Goal: Task Accomplishment & Management: Complete application form

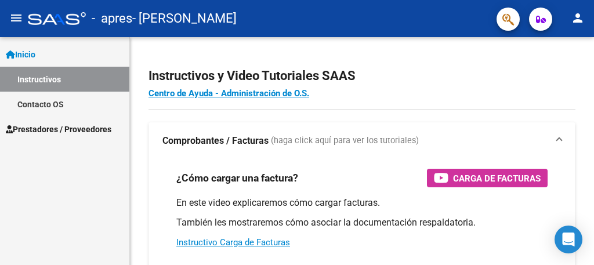
click at [33, 59] on span "Inicio" at bounding box center [21, 54] width 30 height 13
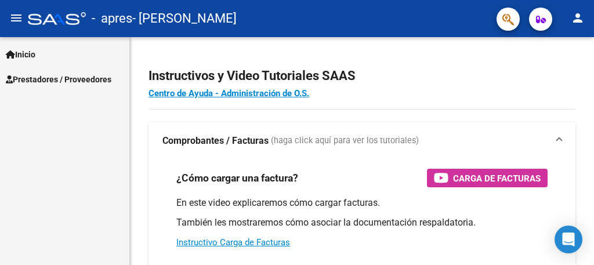
click at [47, 78] on span "Prestadores / Proveedores" at bounding box center [59, 79] width 106 height 13
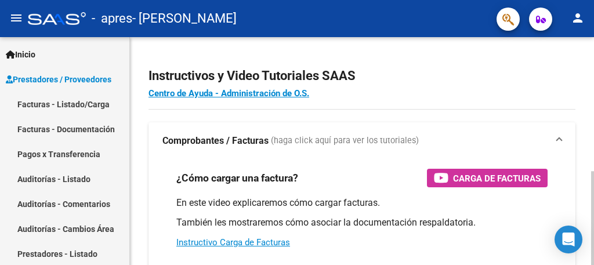
click at [584, 207] on div at bounding box center [593, 151] width 3 height 228
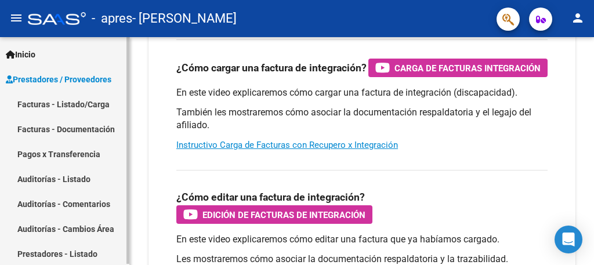
click at [80, 102] on link "Facturas - Listado/Carga" at bounding box center [64, 104] width 129 height 25
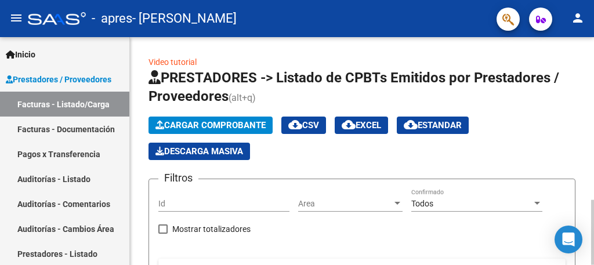
click at [584, 53] on div at bounding box center [593, 151] width 3 height 228
click at [222, 124] on span "Cargar Comprobante" at bounding box center [211, 125] width 110 height 10
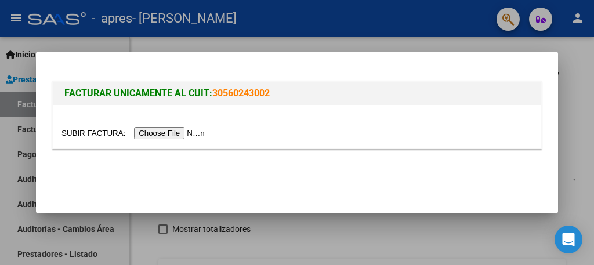
click at [184, 133] on input "file" at bounding box center [135, 133] width 147 height 12
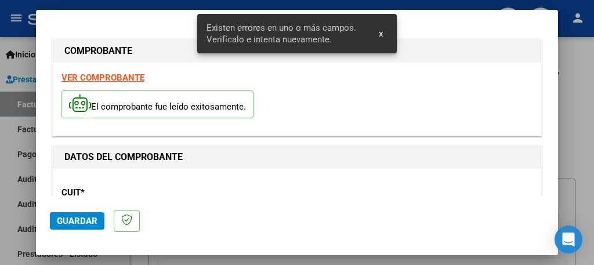
scroll to position [296, 0]
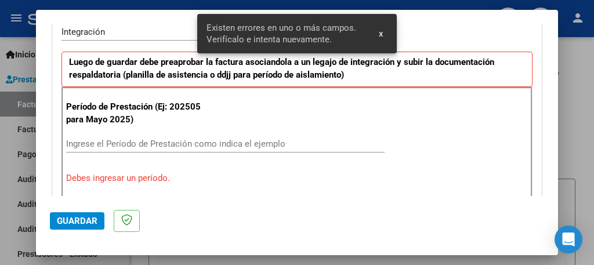
click at [214, 140] on input "Ingrese el Período de Prestación como indica el ejemplo" at bounding box center [225, 144] width 319 height 10
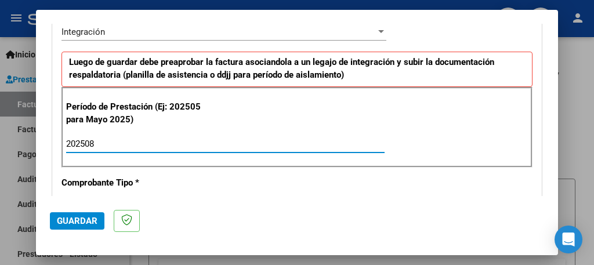
type input "202508"
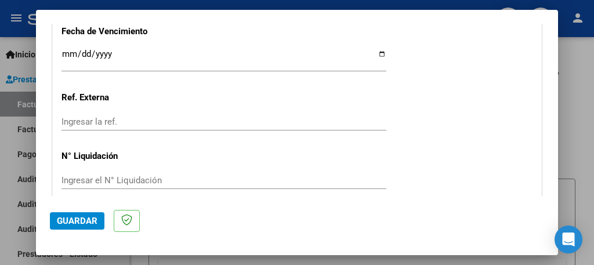
scroll to position [870, 0]
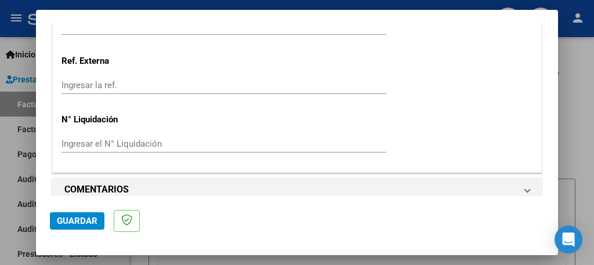
click at [71, 216] on span "Guardar" at bounding box center [77, 221] width 41 height 10
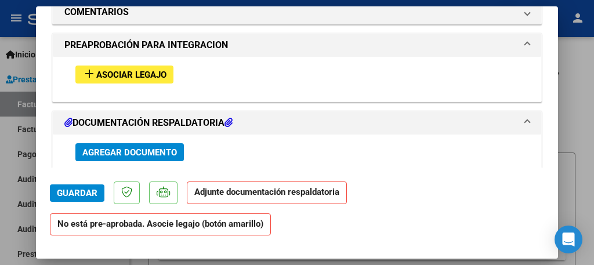
scroll to position [1045, 0]
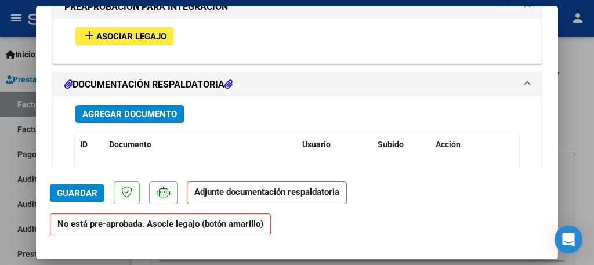
click at [156, 31] on span "Asociar Legajo" at bounding box center [131, 36] width 70 height 10
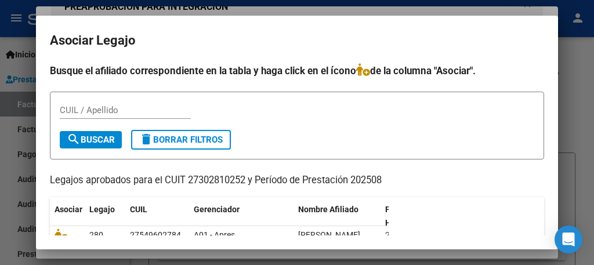
scroll to position [46, 0]
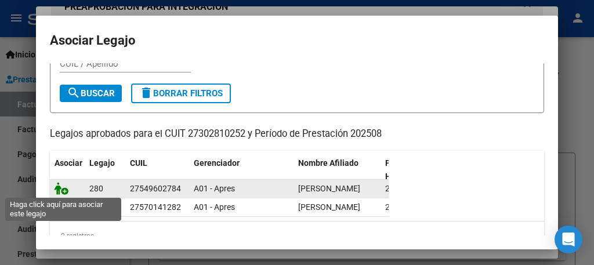
click at [64, 191] on icon at bounding box center [62, 188] width 14 height 13
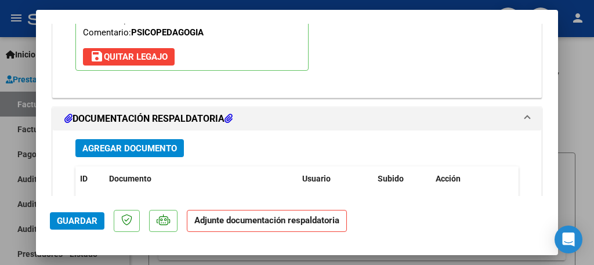
scroll to position [1238, 0]
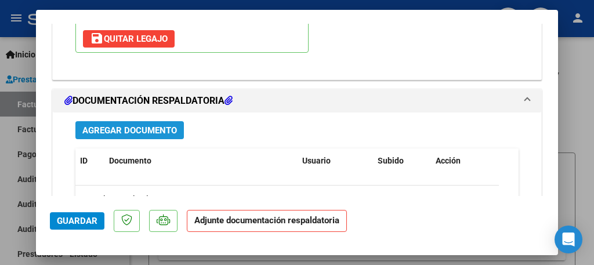
click at [145, 125] on span "Agregar Documento" at bounding box center [129, 130] width 95 height 10
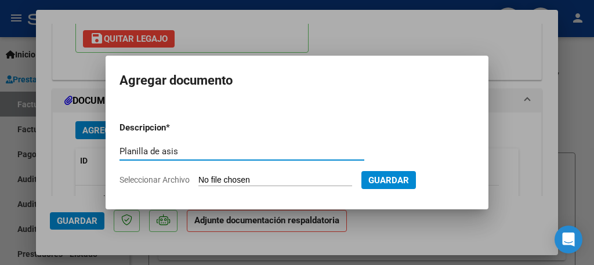
type input "Planilla de asistencia"
click at [232, 179] on input "Seleccionar Archivo" at bounding box center [276, 180] width 154 height 11
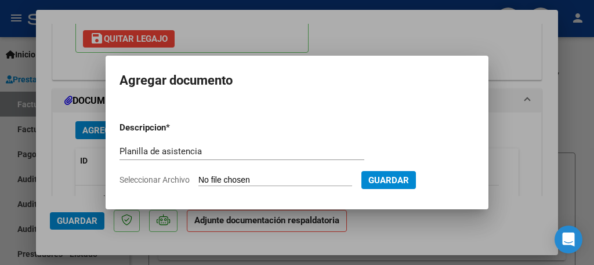
type input "C:\fakepath\Planilla Greco ag psp.pdf"
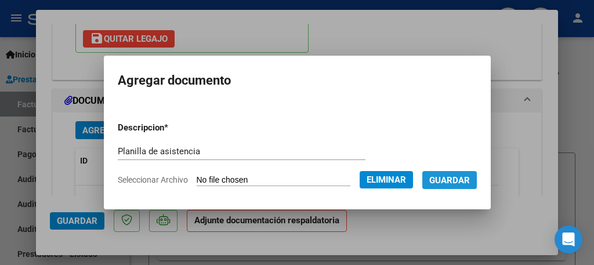
click at [447, 181] on span "Guardar" at bounding box center [450, 180] width 41 height 10
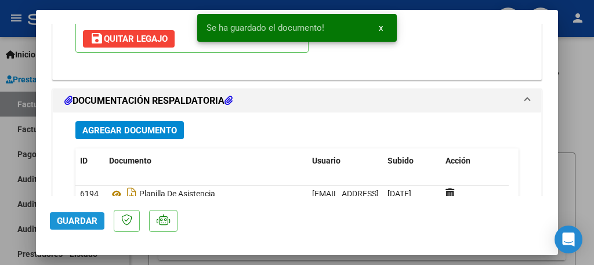
click at [78, 221] on span "Guardar" at bounding box center [77, 221] width 41 height 10
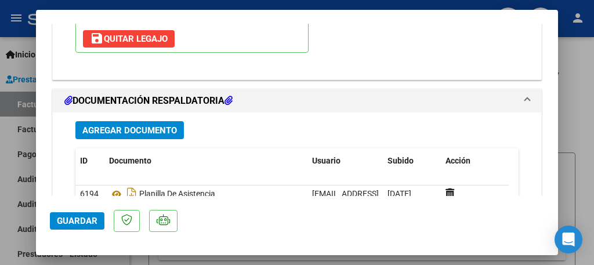
click at [78, 221] on span "Guardar" at bounding box center [77, 221] width 41 height 10
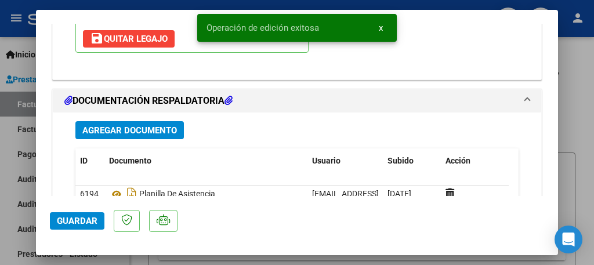
click at [10, 158] on div at bounding box center [297, 132] width 594 height 265
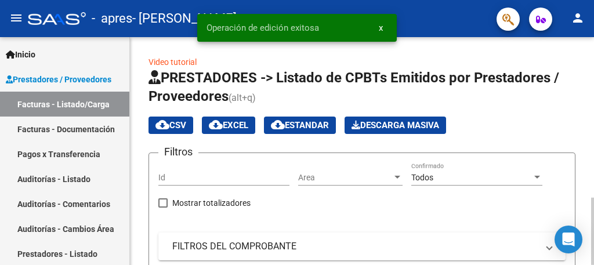
click at [584, 166] on div at bounding box center [593, 151] width 3 height 228
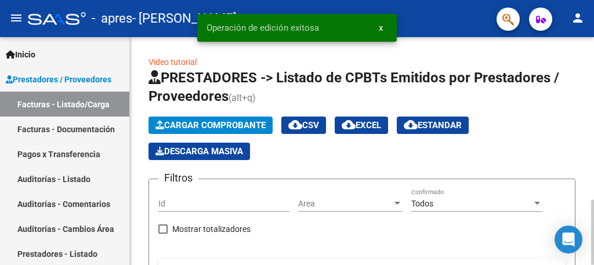
scroll to position [228, 0]
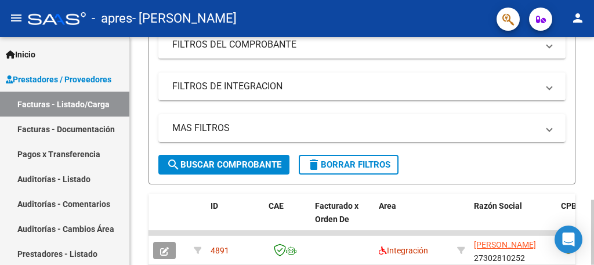
click at [584, 44] on div at bounding box center [593, 151] width 3 height 228
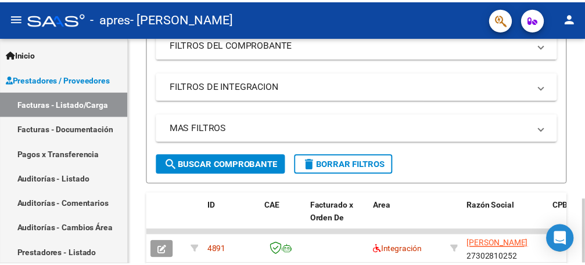
scroll to position [0, 0]
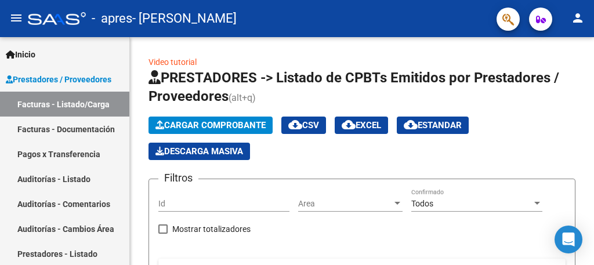
click at [579, 19] on mat-icon "person" at bounding box center [578, 18] width 14 height 14
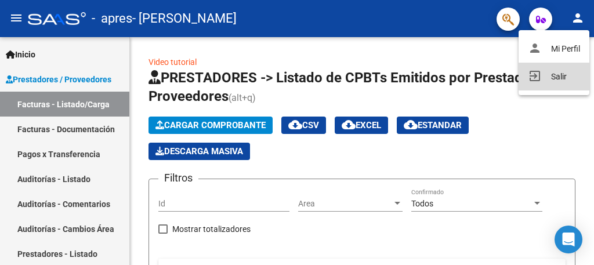
click at [561, 83] on button "exit_to_app Salir" at bounding box center [554, 77] width 71 height 28
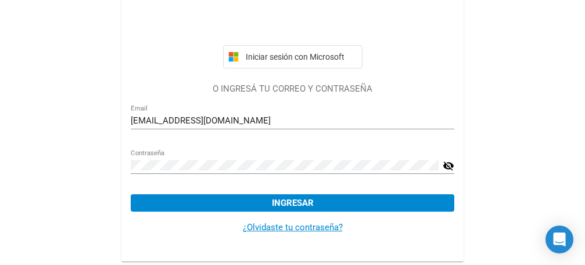
scroll to position [123, 0]
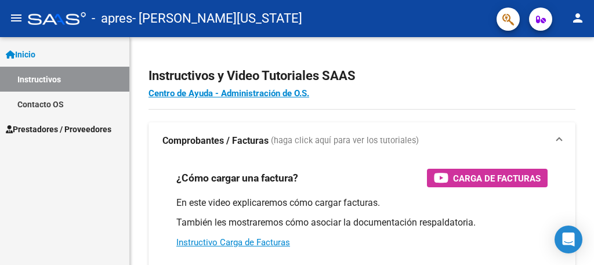
click at [63, 133] on span "Prestadores / Proveedores" at bounding box center [59, 129] width 106 height 13
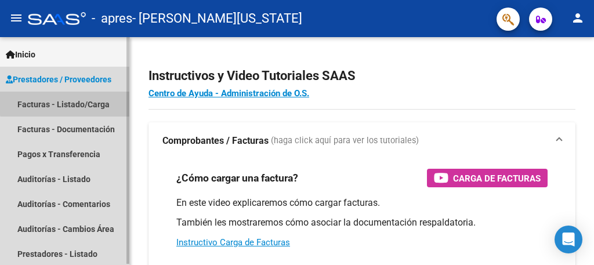
click at [86, 102] on link "Facturas - Listado/Carga" at bounding box center [64, 104] width 129 height 25
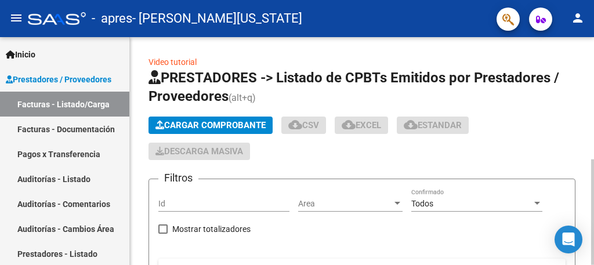
click at [208, 129] on span "Cargar Comprobante" at bounding box center [211, 125] width 110 height 10
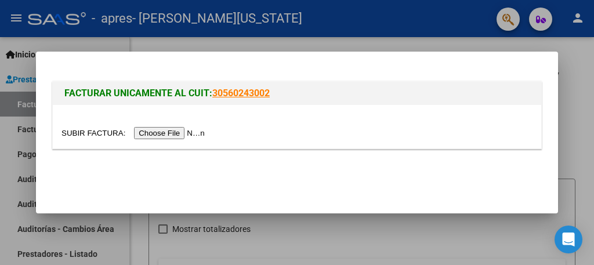
click at [194, 132] on input "file" at bounding box center [135, 133] width 147 height 12
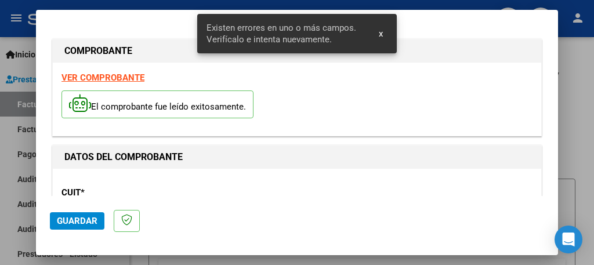
scroll to position [296, 0]
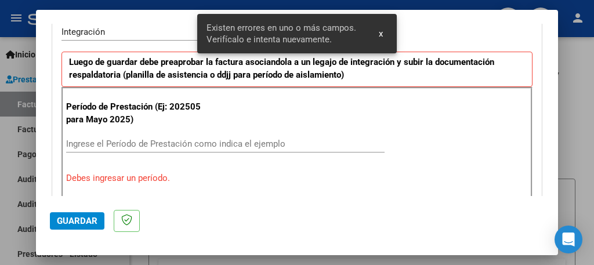
click at [219, 149] on input "Ingrese el Período de Prestación como indica el ejemplo" at bounding box center [225, 144] width 319 height 10
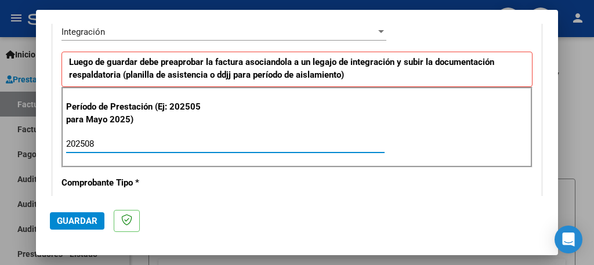
type input "202508"
click at [86, 217] on span "Guardar" at bounding box center [77, 221] width 41 height 10
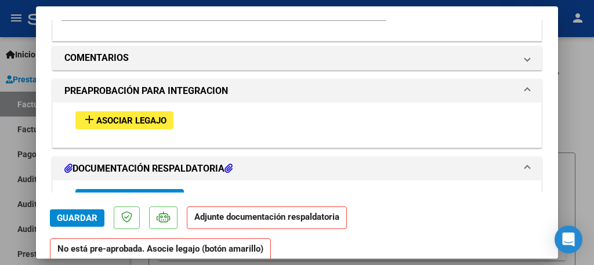
scroll to position [1022, 0]
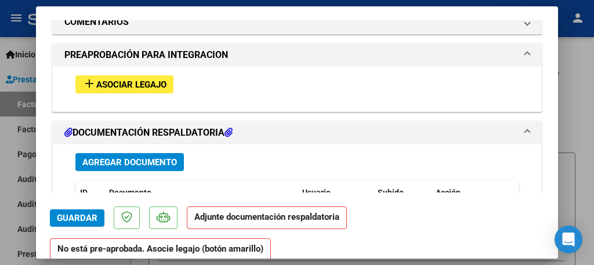
click at [147, 80] on span "Asociar Legajo" at bounding box center [131, 85] width 70 height 10
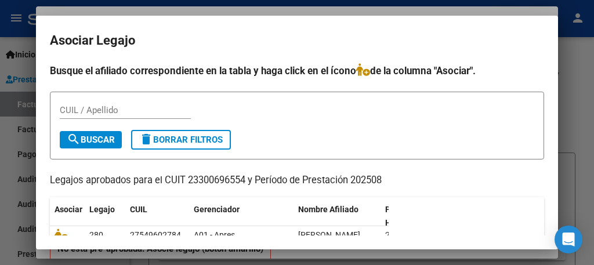
scroll to position [46, 0]
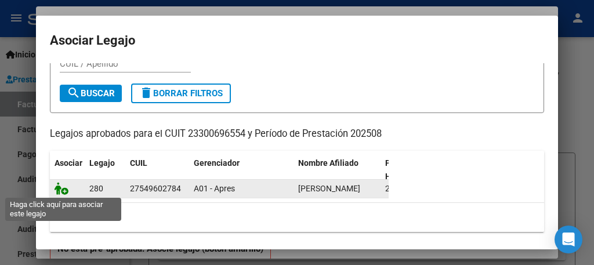
click at [62, 192] on icon at bounding box center [62, 188] width 14 height 13
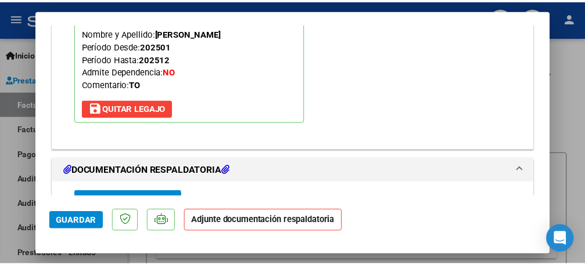
scroll to position [1238, 0]
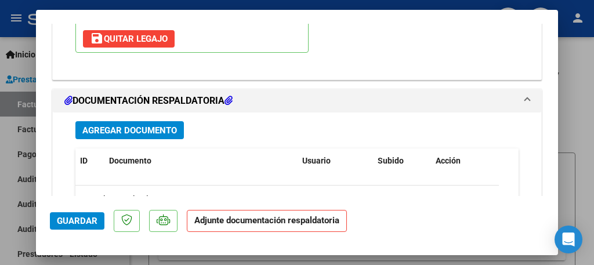
click at [174, 125] on span "Agregar Documento" at bounding box center [129, 130] width 95 height 10
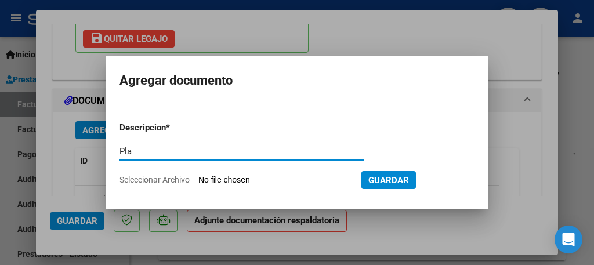
type input "Planilla de asistencia"
click at [240, 177] on input "Seleccionar Archivo" at bounding box center [276, 180] width 154 height 11
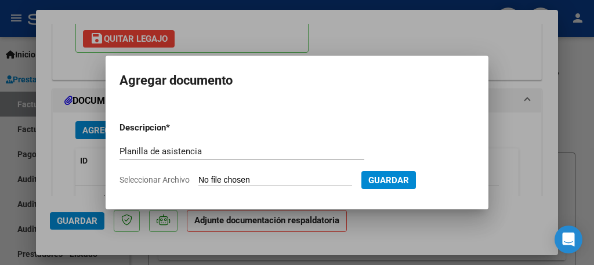
type input "C:\fakepath\Planilla Greco ag to.pdf"
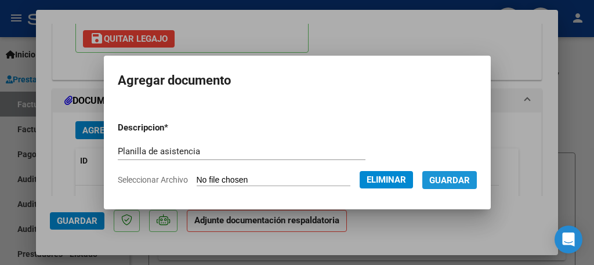
click at [452, 183] on span "Guardar" at bounding box center [450, 180] width 41 height 10
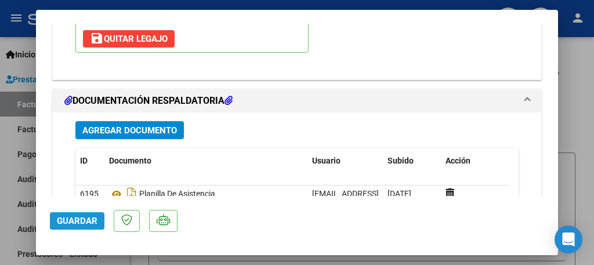
click at [82, 222] on span "Guardar" at bounding box center [77, 221] width 41 height 10
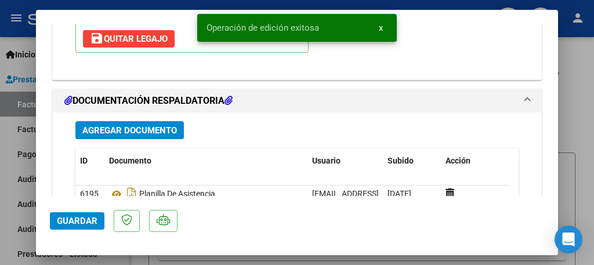
click at [6, 189] on div at bounding box center [297, 132] width 594 height 265
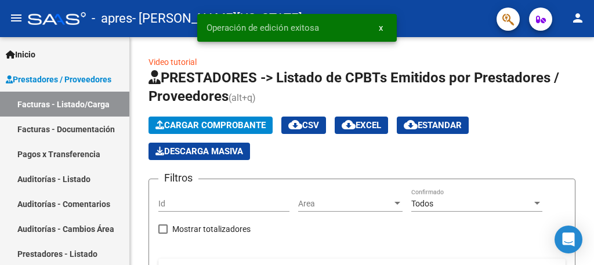
click at [578, 18] on mat-icon "person" at bounding box center [578, 18] width 14 height 14
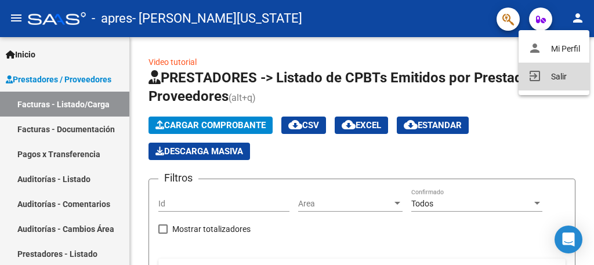
click at [560, 74] on button "exit_to_app Salir" at bounding box center [554, 77] width 71 height 28
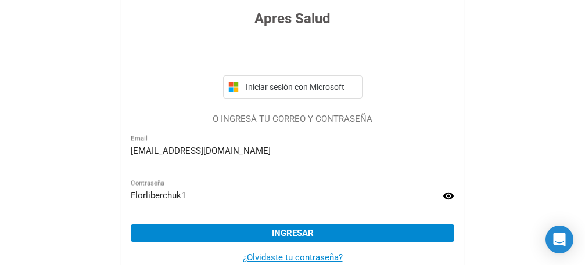
scroll to position [93, 0]
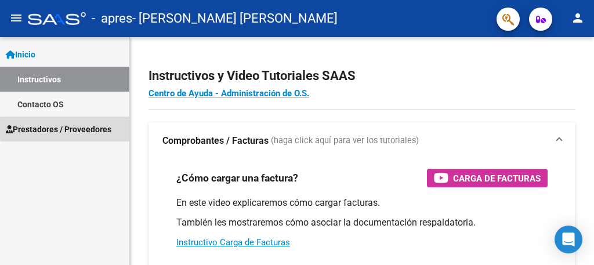
click at [100, 129] on span "Prestadores / Proveedores" at bounding box center [59, 129] width 106 height 13
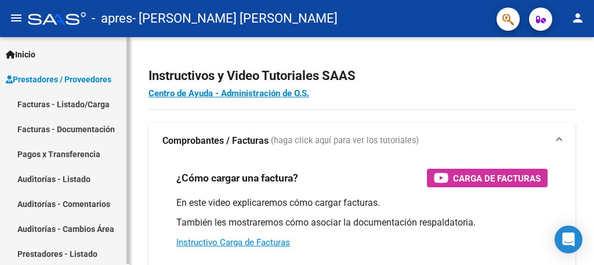
click at [87, 104] on link "Facturas - Listado/Carga" at bounding box center [64, 104] width 129 height 25
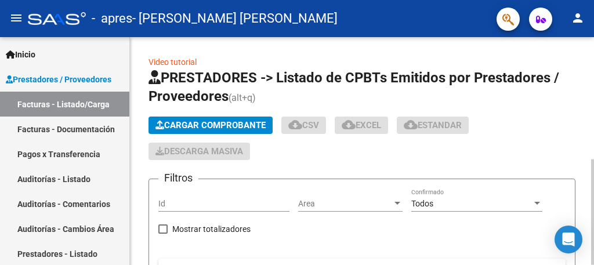
click at [205, 126] on span "Cargar Comprobante" at bounding box center [211, 125] width 110 height 10
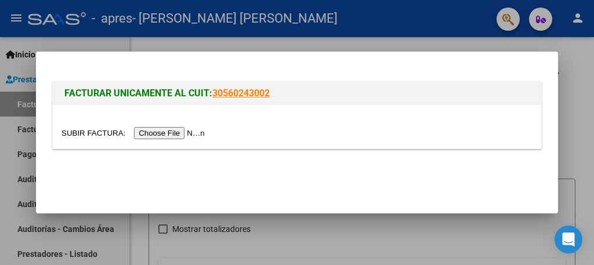
click at [186, 130] on input "file" at bounding box center [135, 133] width 147 height 12
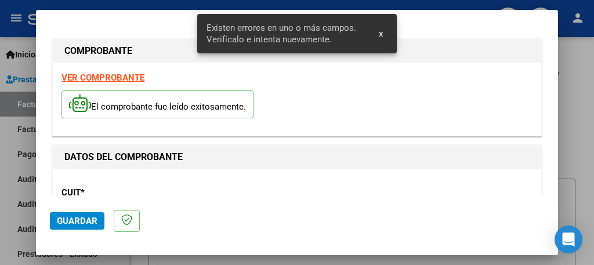
scroll to position [296, 0]
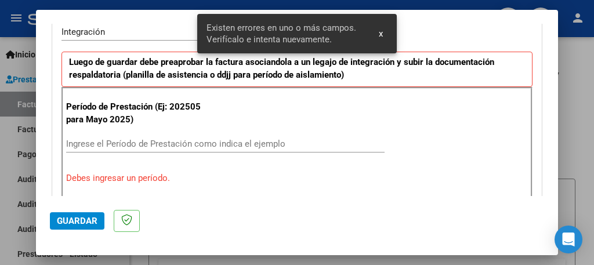
click at [239, 142] on input "Ingrese el Período de Prestación como indica el ejemplo" at bounding box center [225, 144] width 319 height 10
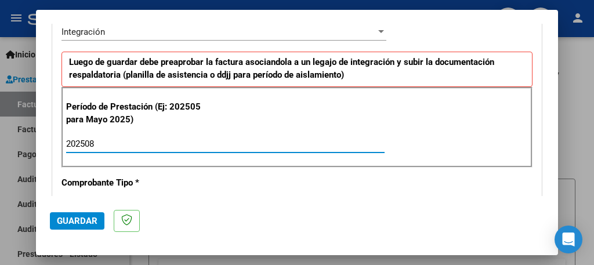
type input "202508"
click at [92, 223] on span "Guardar" at bounding box center [77, 221] width 41 height 10
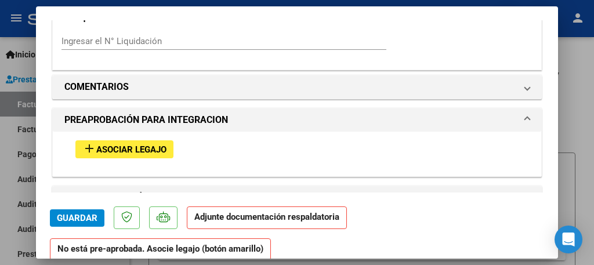
scroll to position [998, 0]
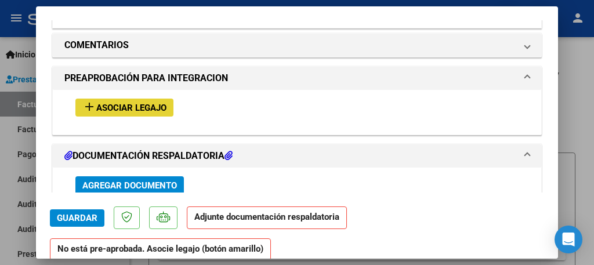
click at [150, 103] on span "Asociar Legajo" at bounding box center [131, 108] width 70 height 10
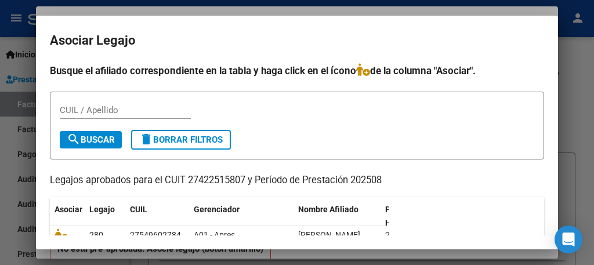
scroll to position [46, 0]
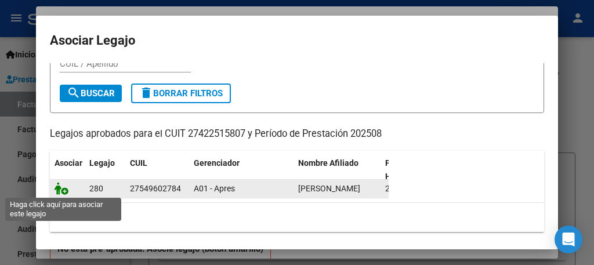
click at [65, 190] on icon at bounding box center [62, 188] width 14 height 13
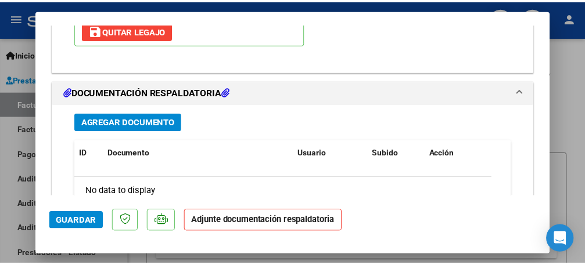
scroll to position [1307, 0]
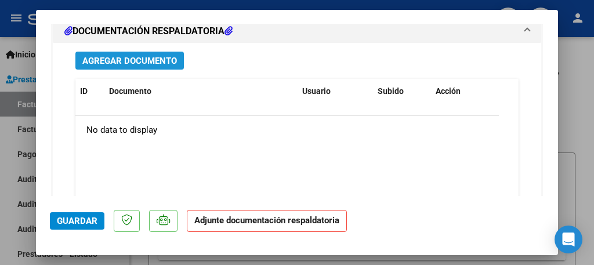
click at [150, 56] on span "Agregar Documento" at bounding box center [129, 61] width 95 height 10
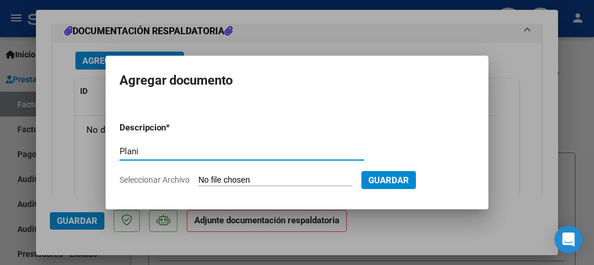
type input "Planilla de asistencia"
click at [226, 179] on input "Seleccionar Archivo" at bounding box center [276, 180] width 154 height 11
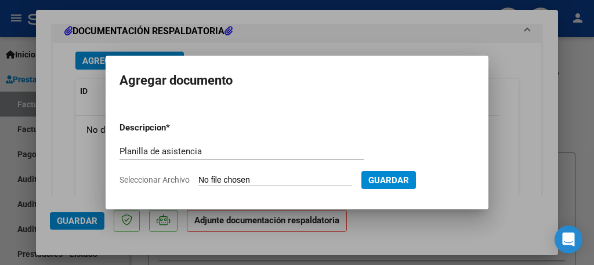
type input "C:\fakepath\Planilla Greco ag ki.pdf"
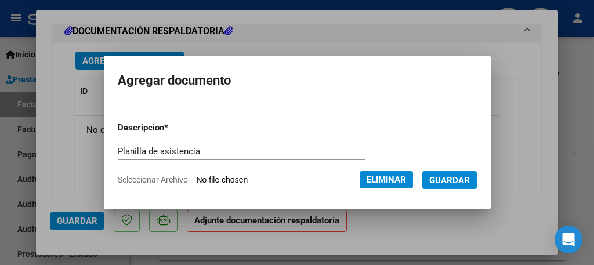
click at [450, 179] on span "Guardar" at bounding box center [450, 180] width 41 height 10
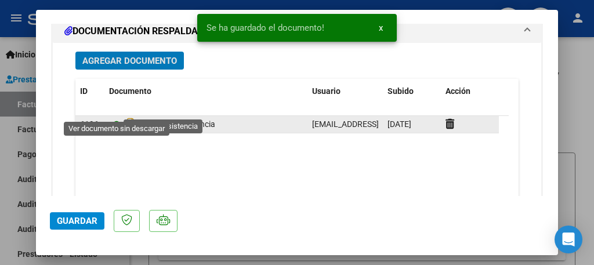
click at [114, 118] on icon at bounding box center [116, 125] width 15 height 14
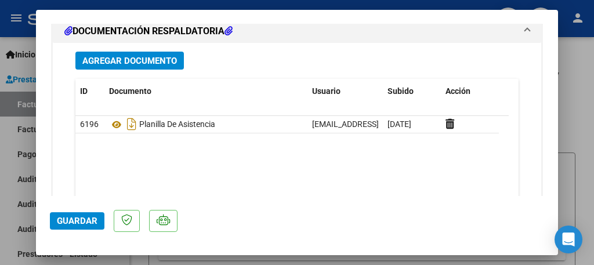
click at [82, 223] on span "Guardar" at bounding box center [77, 221] width 41 height 10
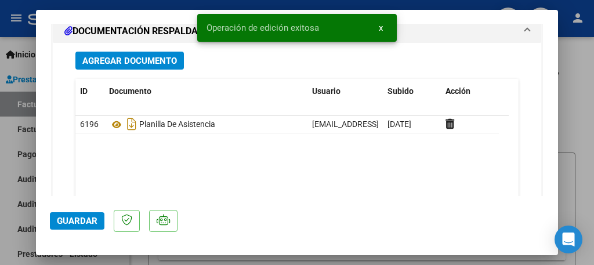
click at [9, 196] on div at bounding box center [297, 132] width 594 height 265
click at [9, 196] on link "Auditorías - Comentarios" at bounding box center [64, 204] width 129 height 25
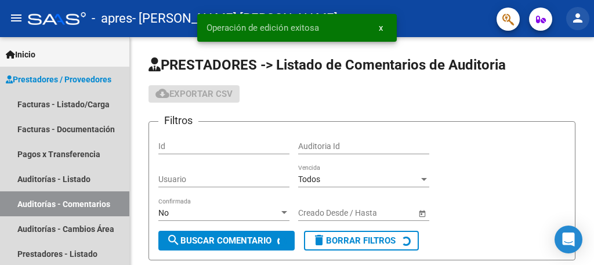
click at [577, 19] on mat-icon "person" at bounding box center [578, 18] width 14 height 14
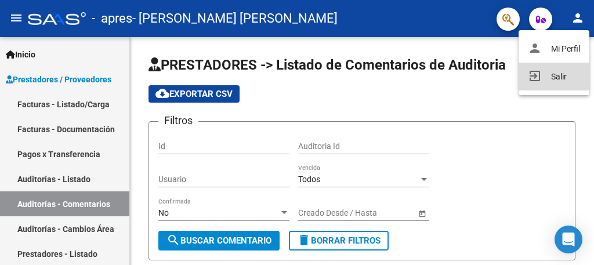
click at [558, 77] on button "exit_to_app Salir" at bounding box center [554, 77] width 71 height 28
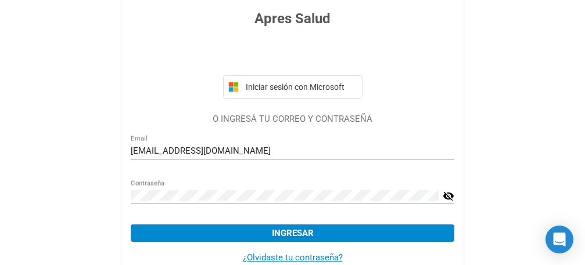
scroll to position [93, 0]
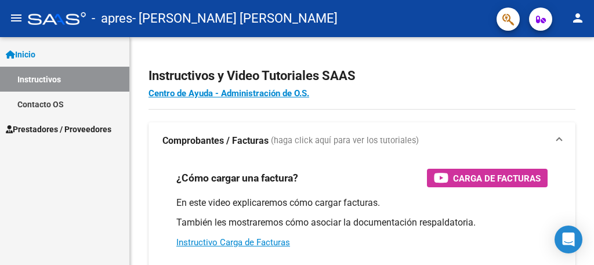
click at [93, 127] on span "Prestadores / Proveedores" at bounding box center [59, 129] width 106 height 13
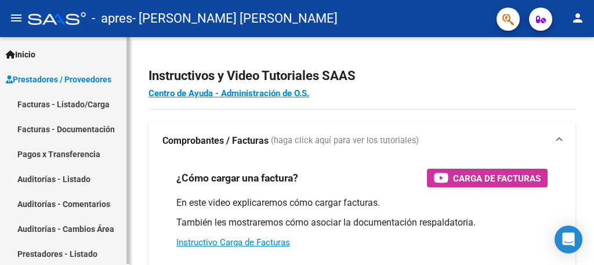
click at [89, 105] on link "Facturas - Listado/Carga" at bounding box center [64, 104] width 129 height 25
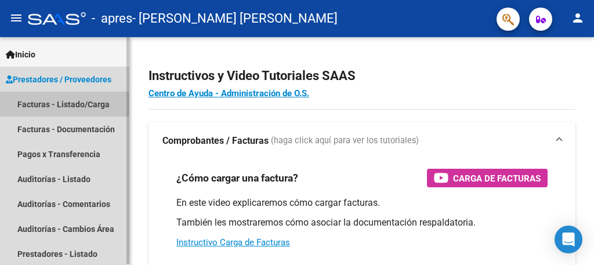
click at [62, 106] on link "Facturas - Listado/Carga" at bounding box center [64, 104] width 129 height 25
click at [86, 102] on link "Facturas - Listado/Carga" at bounding box center [64, 104] width 129 height 25
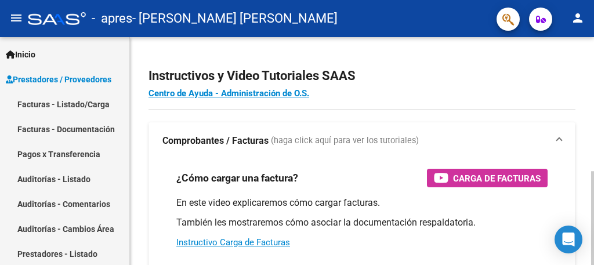
click at [584, 143] on div at bounding box center [593, 151] width 3 height 228
click at [584, 56] on div at bounding box center [593, 151] width 3 height 228
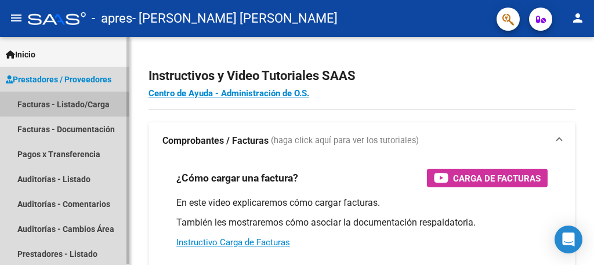
click at [88, 102] on link "Facturas - Listado/Carga" at bounding box center [64, 104] width 129 height 25
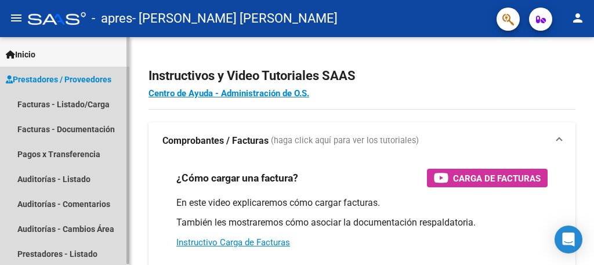
click at [95, 82] on span "Prestadores / Proveedores" at bounding box center [59, 79] width 106 height 13
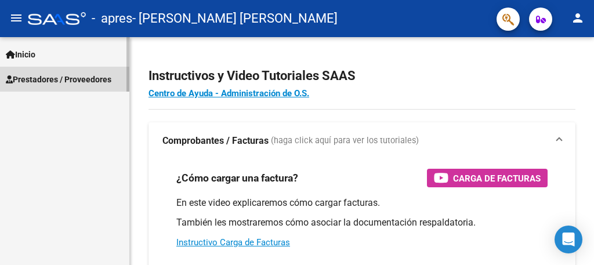
click at [95, 82] on span "Prestadores / Proveedores" at bounding box center [59, 79] width 106 height 13
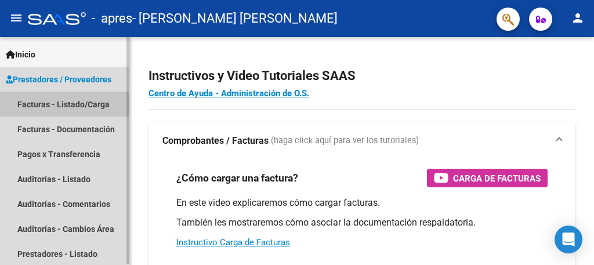
click at [92, 106] on link "Facturas - Listado/Carga" at bounding box center [64, 104] width 129 height 25
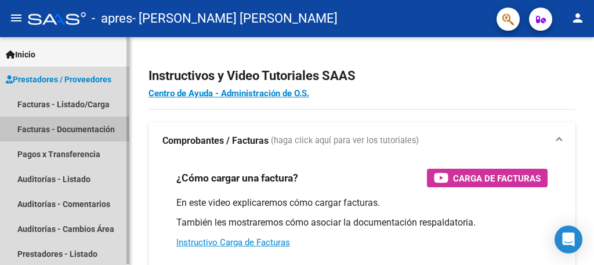
click at [94, 132] on link "Facturas - Documentación" at bounding box center [64, 129] width 129 height 25
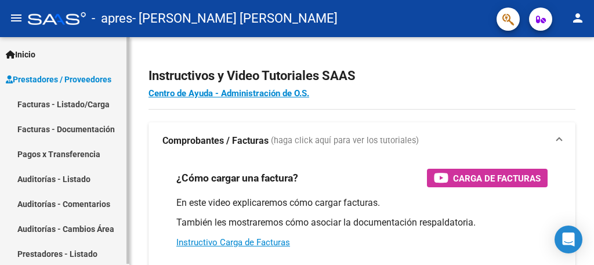
click at [82, 153] on link "Pagos x Transferencia" at bounding box center [64, 154] width 129 height 25
click at [84, 106] on link "Facturas - Listado/Carga" at bounding box center [64, 104] width 129 height 25
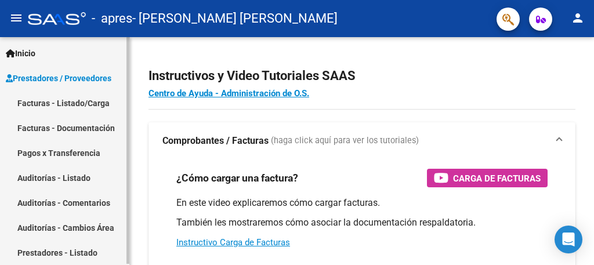
click at [28, 49] on span "Inicio" at bounding box center [21, 53] width 30 height 13
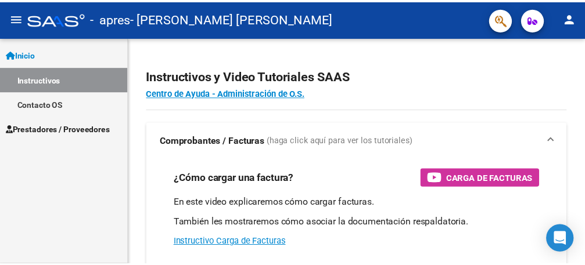
scroll to position [0, 0]
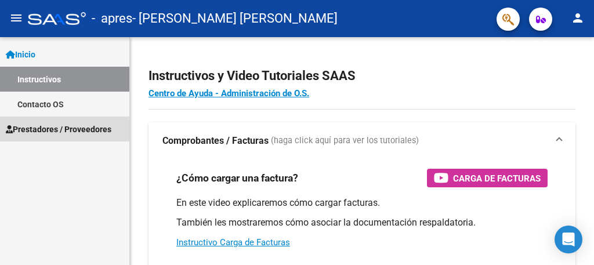
click at [64, 124] on span "Prestadores / Proveedores" at bounding box center [59, 129] width 106 height 13
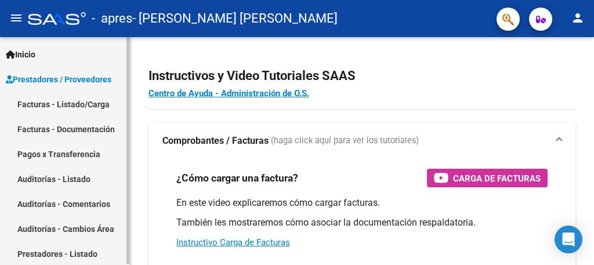
click at [82, 104] on link "Facturas - Listado/Carga" at bounding box center [64, 104] width 129 height 25
click at [577, 19] on mat-icon "person" at bounding box center [578, 18] width 14 height 14
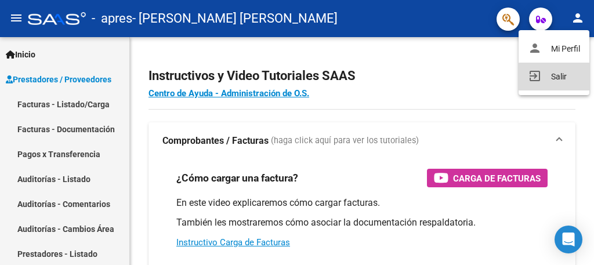
click at [561, 80] on button "exit_to_app Salir" at bounding box center [554, 77] width 71 height 28
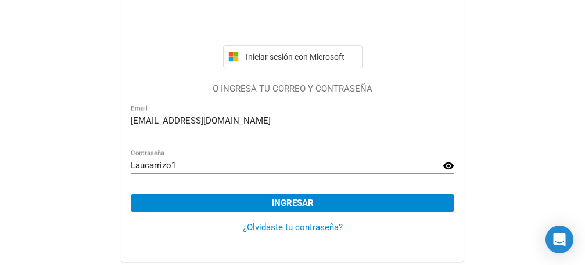
scroll to position [123, 0]
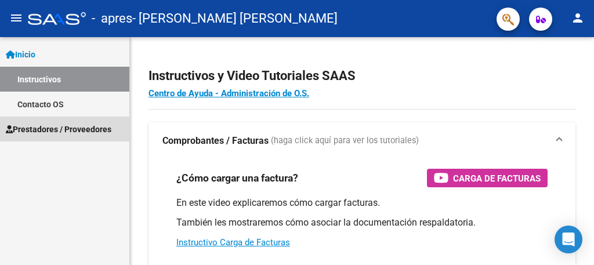
click at [103, 132] on span "Prestadores / Proveedores" at bounding box center [59, 129] width 106 height 13
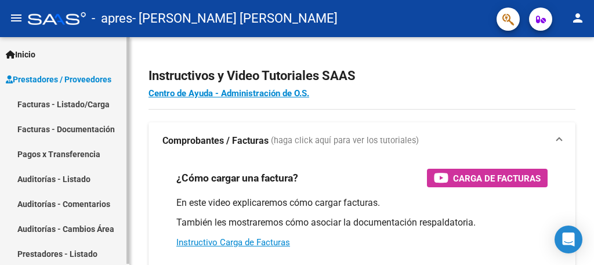
click at [92, 103] on link "Facturas - Listado/Carga" at bounding box center [64, 104] width 129 height 25
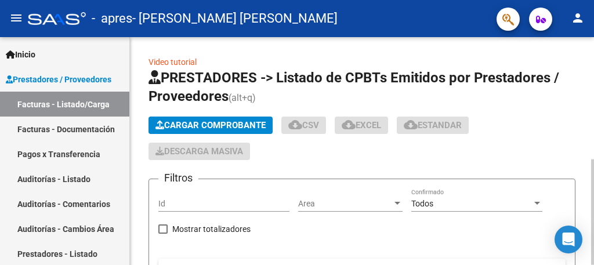
click at [219, 121] on span "Cargar Comprobante" at bounding box center [211, 125] width 110 height 10
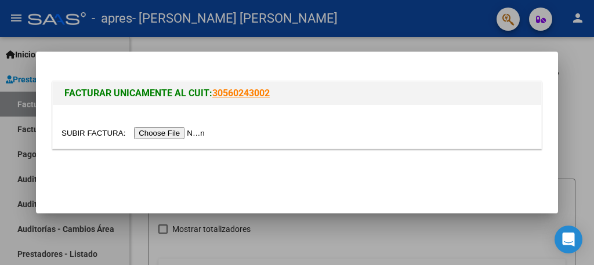
click at [194, 135] on input "file" at bounding box center [135, 133] width 147 height 12
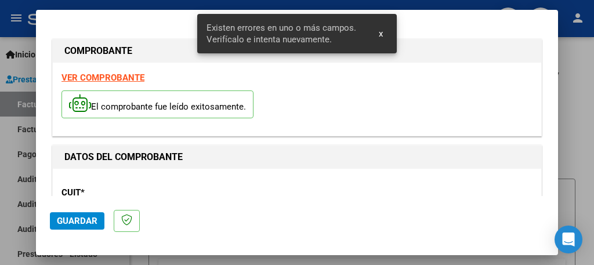
scroll to position [296, 0]
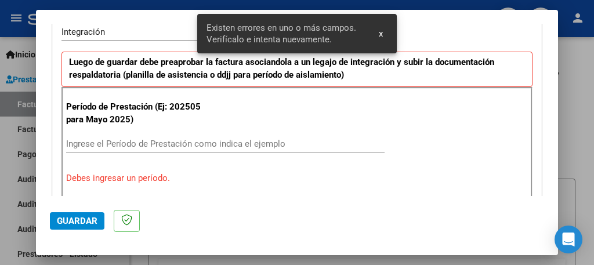
click at [242, 146] on input "Ingrese el Período de Prestación como indica el ejemplo" at bounding box center [225, 144] width 319 height 10
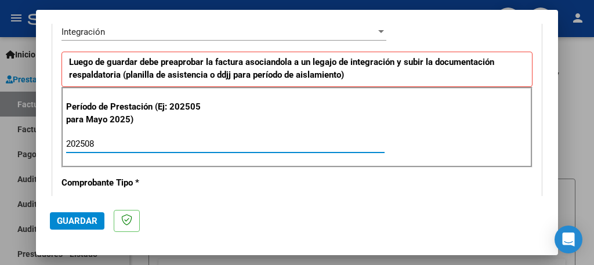
type input "202508"
click at [74, 218] on span "Guardar" at bounding box center [77, 221] width 41 height 10
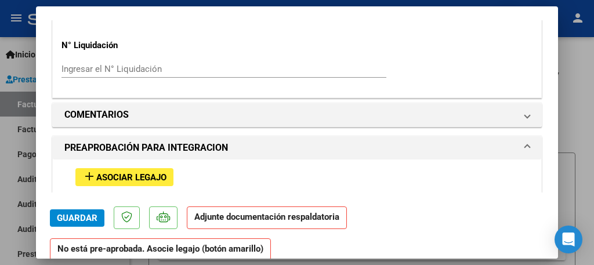
scroll to position [952, 0]
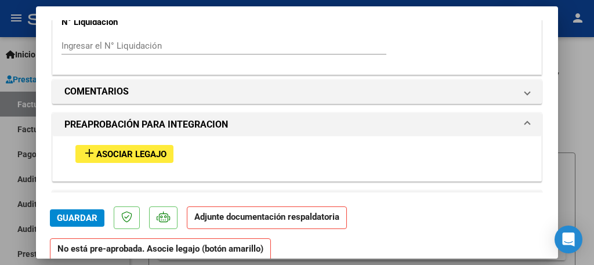
click at [142, 149] on span "Asociar Legajo" at bounding box center [131, 154] width 70 height 10
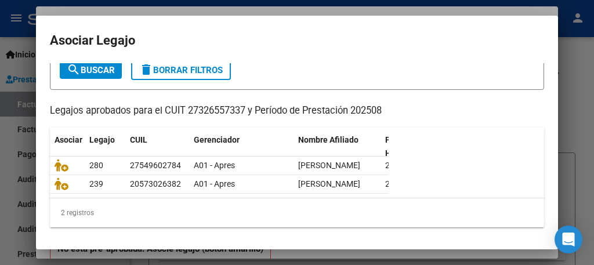
scroll to position [91, 0]
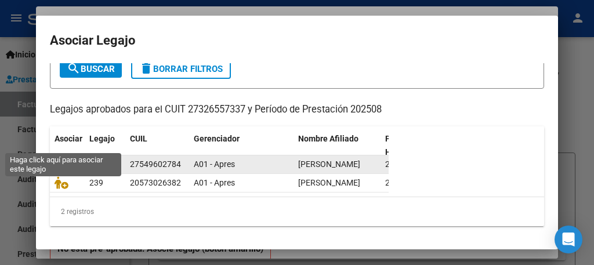
click at [62, 158] on icon at bounding box center [62, 164] width 14 height 13
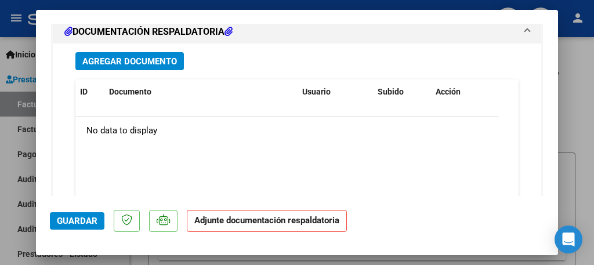
scroll to position [1330, 0]
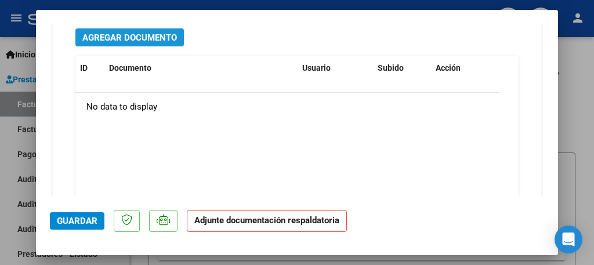
click at [152, 33] on span "Agregar Documento" at bounding box center [129, 38] width 95 height 10
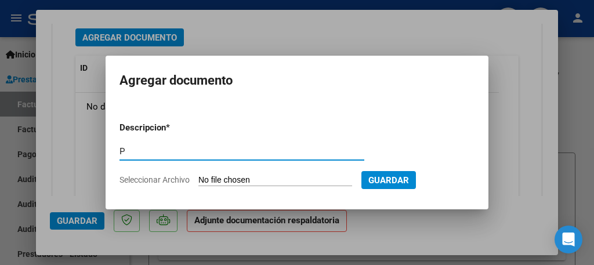
type input "Planilla de asistencia"
click at [229, 178] on input "Seleccionar Archivo" at bounding box center [276, 180] width 154 height 11
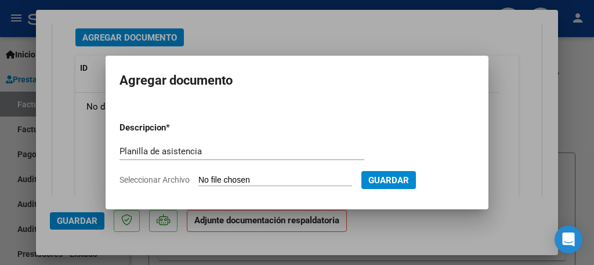
type input "C:\fakepath\Planilla Greco ag ps.pdf"
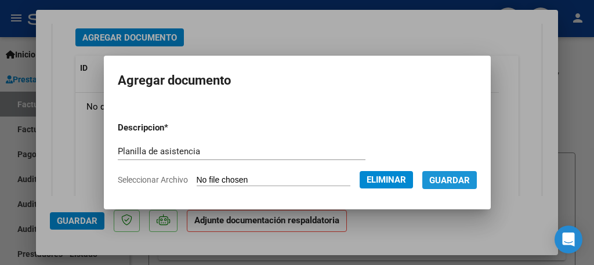
click at [454, 183] on span "Guardar" at bounding box center [450, 180] width 41 height 10
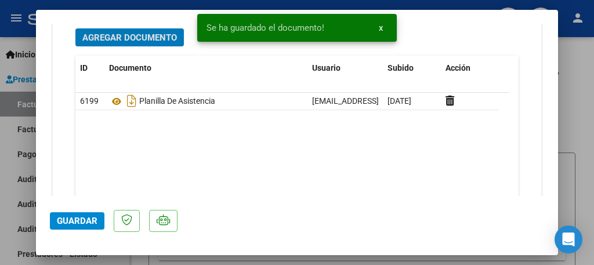
scroll to position [1321, 0]
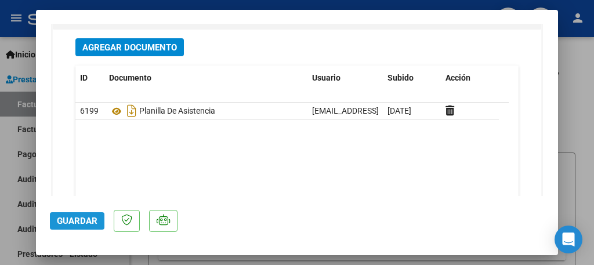
click at [83, 221] on span "Guardar" at bounding box center [77, 221] width 41 height 10
click at [83, 220] on span "Guardar" at bounding box center [77, 221] width 41 height 10
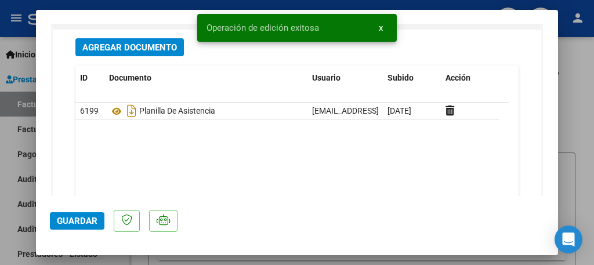
click at [8, 150] on div at bounding box center [297, 132] width 594 height 265
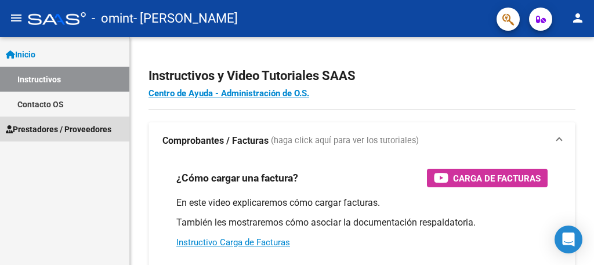
click at [91, 128] on span "Prestadores / Proveedores" at bounding box center [59, 129] width 106 height 13
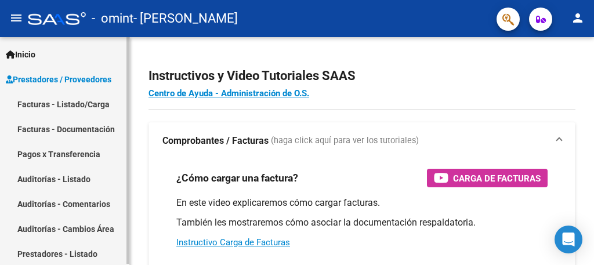
click at [95, 99] on link "Facturas - Listado/Carga" at bounding box center [64, 104] width 129 height 25
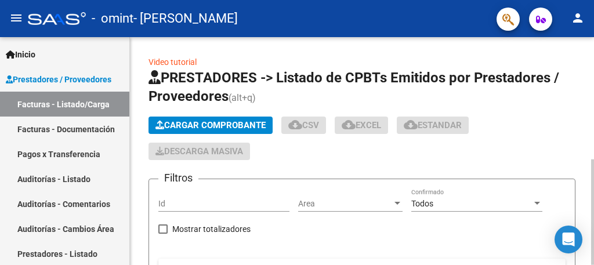
click at [207, 127] on span "Cargar Comprobante" at bounding box center [211, 125] width 110 height 10
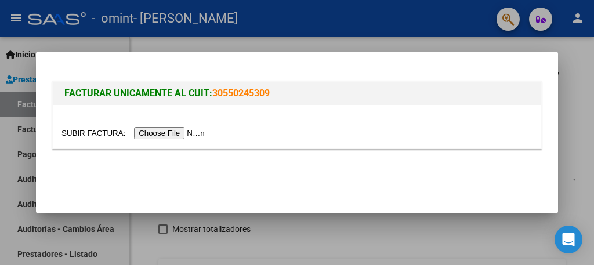
click at [195, 133] on input "file" at bounding box center [135, 133] width 147 height 12
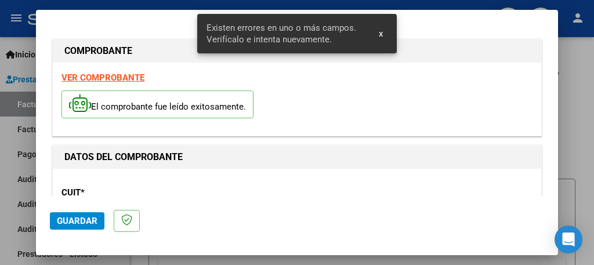
scroll to position [296, 0]
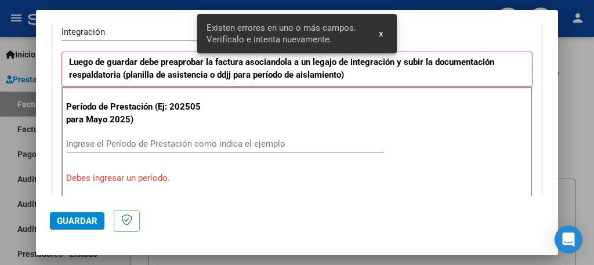
click at [195, 145] on input "Ingrese el Período de Prestación como indica el ejemplo" at bounding box center [225, 144] width 319 height 10
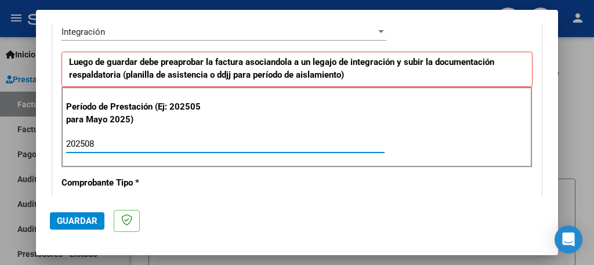
type input "202508"
click at [84, 220] on span "Guardar" at bounding box center [77, 221] width 41 height 10
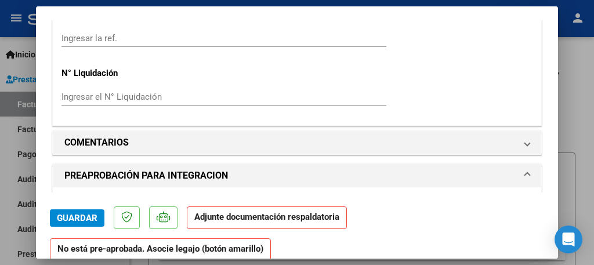
scroll to position [975, 0]
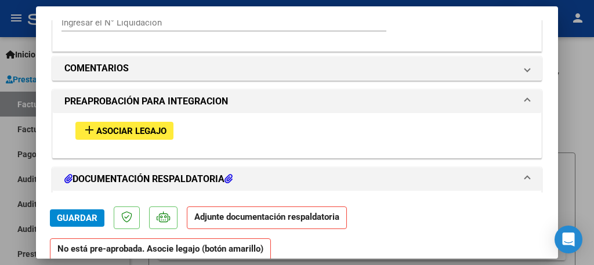
click at [128, 122] on button "add Asociar Legajo" at bounding box center [124, 131] width 98 height 18
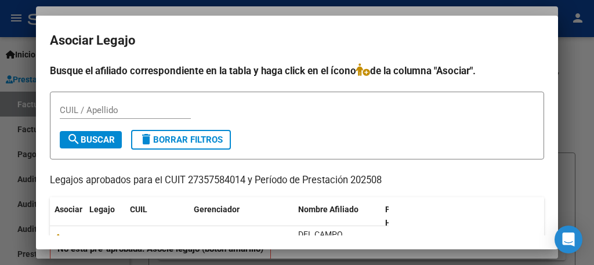
scroll to position [23, 0]
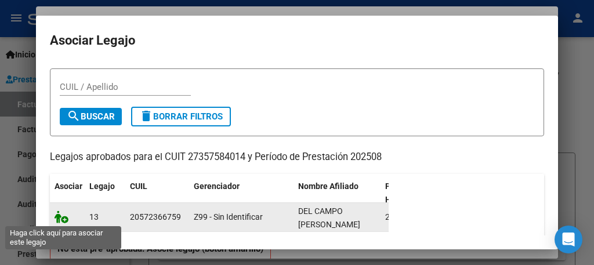
click at [65, 218] on icon at bounding box center [62, 217] width 14 height 13
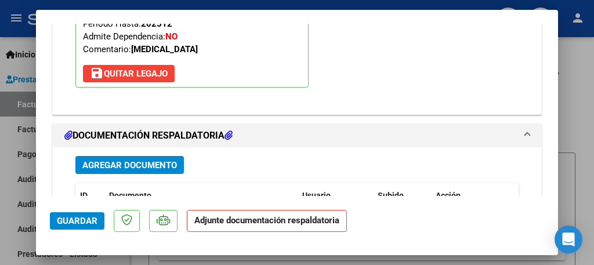
scroll to position [1214, 0]
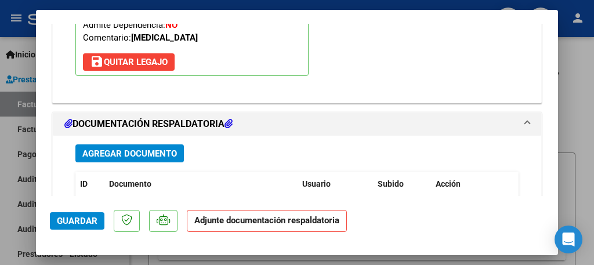
click at [136, 149] on span "Agregar Documento" at bounding box center [129, 154] width 95 height 10
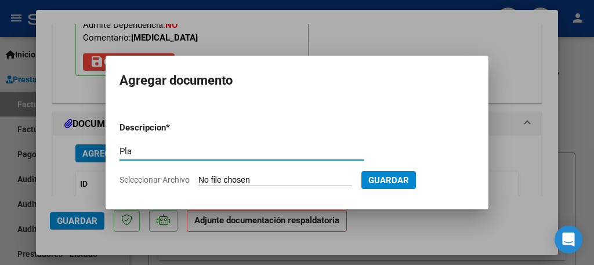
type input "Planilla de asistencia"
click at [223, 182] on input "Seleccionar Archivo" at bounding box center [276, 180] width 154 height 11
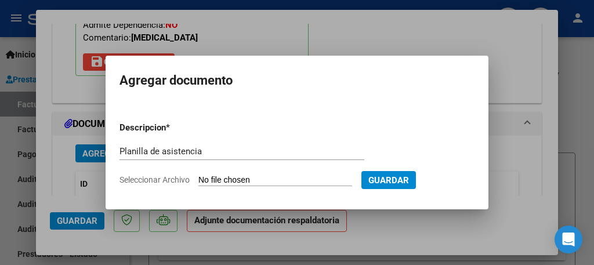
type input "C:\fakepath\Planilla Del Campo ag mt.pdf"
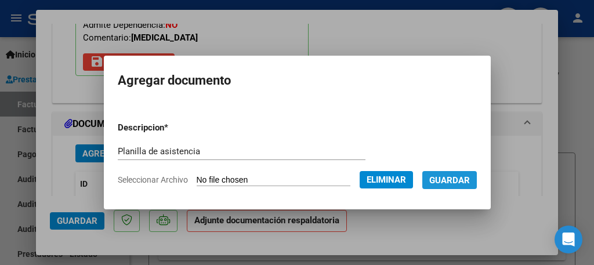
click at [439, 179] on span "Guardar" at bounding box center [450, 180] width 41 height 10
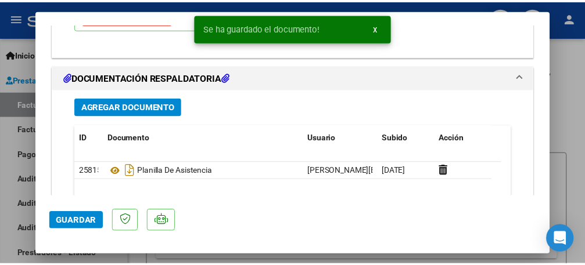
scroll to position [1284, 0]
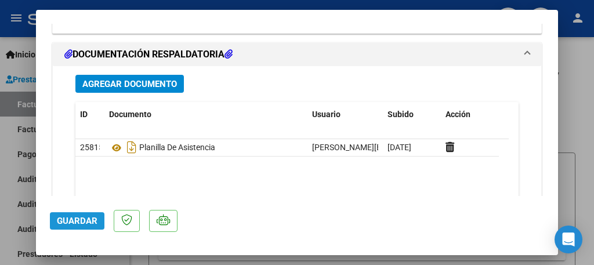
click at [75, 226] on span "Guardar" at bounding box center [77, 221] width 41 height 10
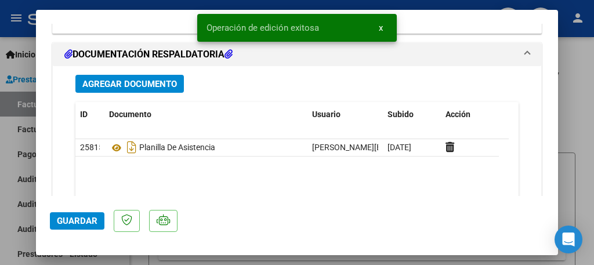
click at [8, 204] on div at bounding box center [297, 132] width 594 height 265
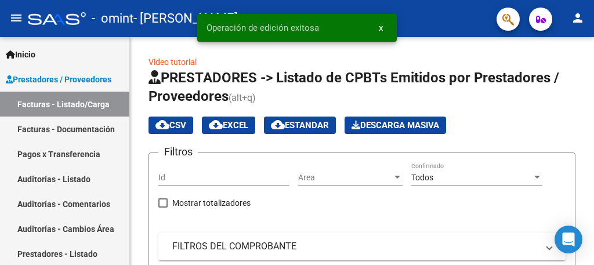
click at [576, 18] on mat-icon "person" at bounding box center [578, 18] width 14 height 14
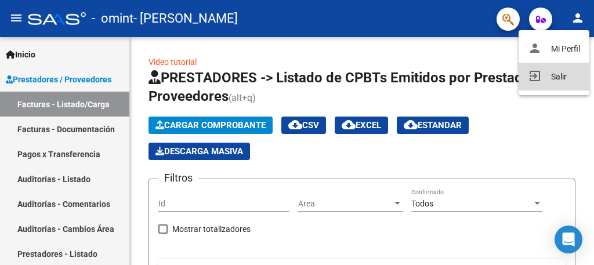
click at [564, 77] on button "exit_to_app Salir" at bounding box center [554, 77] width 71 height 28
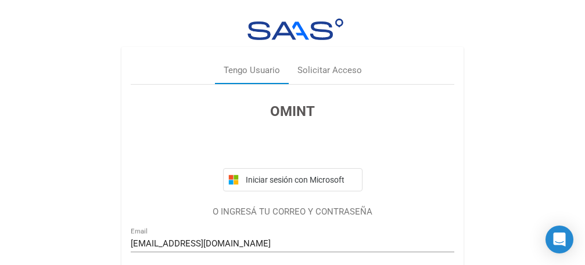
scroll to position [117, 0]
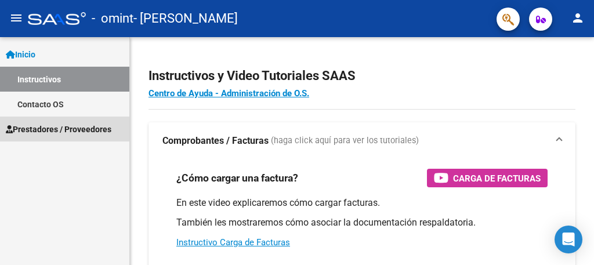
click at [104, 127] on span "Prestadores / Proveedores" at bounding box center [59, 129] width 106 height 13
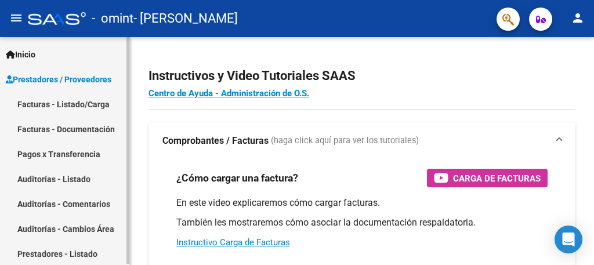
click at [93, 104] on link "Facturas - Listado/Carga" at bounding box center [64, 104] width 129 height 25
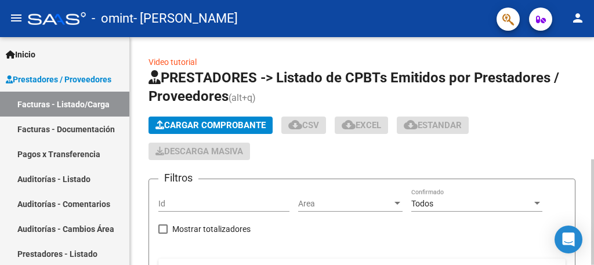
click at [223, 118] on button "Cargar Comprobante" at bounding box center [211, 125] width 124 height 17
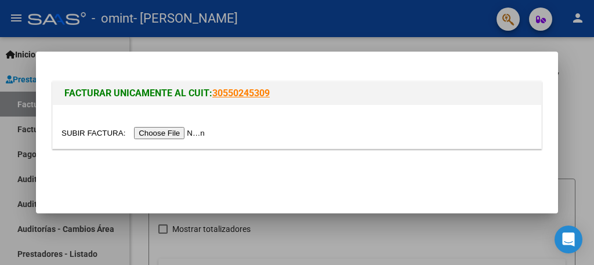
click at [196, 133] on input "file" at bounding box center [135, 133] width 147 height 12
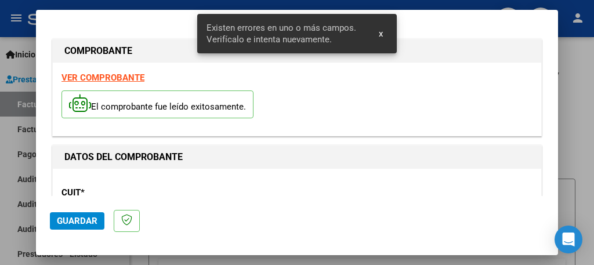
scroll to position [296, 0]
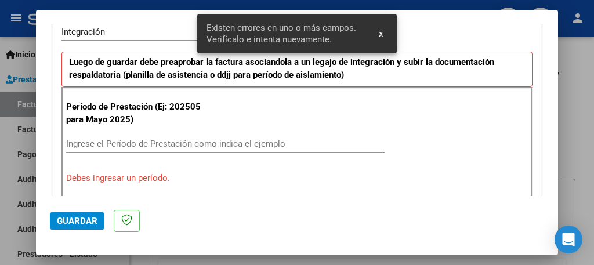
click at [220, 146] on input "Ingrese el Período de Prestación como indica el ejemplo" at bounding box center [225, 144] width 319 height 10
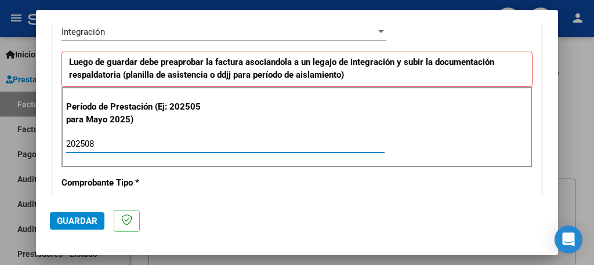
type input "202508"
click at [89, 219] on span "Guardar" at bounding box center [77, 221] width 41 height 10
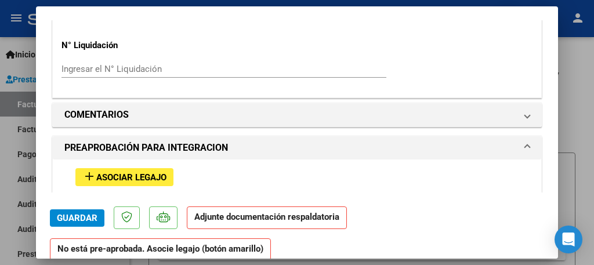
scroll to position [952, 0]
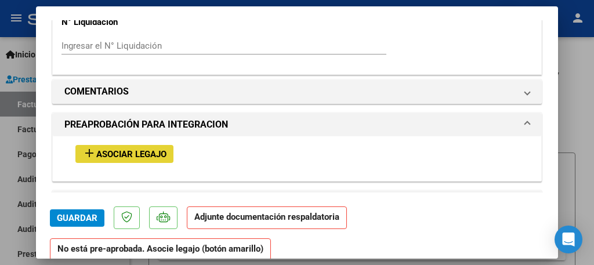
click at [154, 149] on span "Asociar Legajo" at bounding box center [131, 154] width 70 height 10
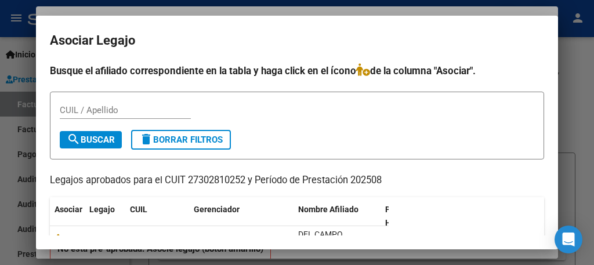
scroll to position [46, 0]
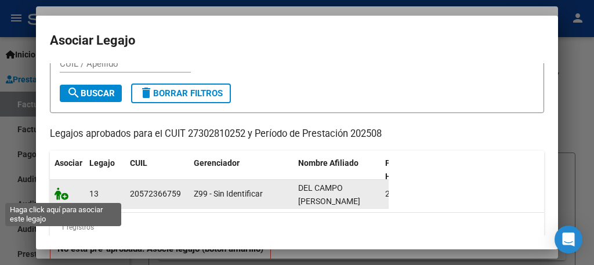
click at [63, 196] on icon at bounding box center [62, 193] width 14 height 13
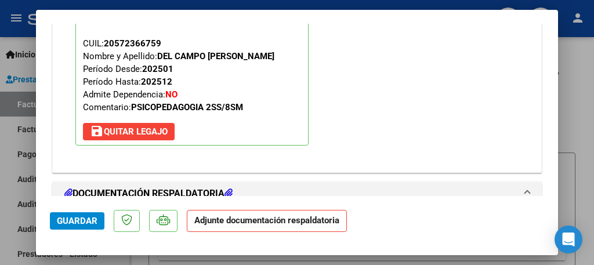
scroll to position [1168, 0]
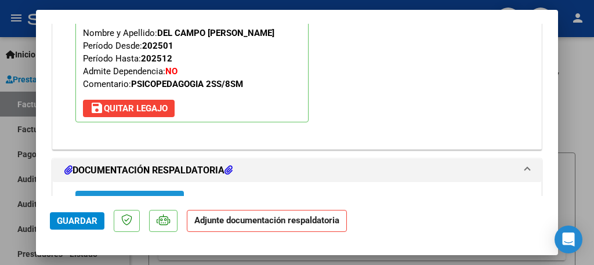
click at [155, 195] on span "Agregar Documento" at bounding box center [129, 200] width 95 height 10
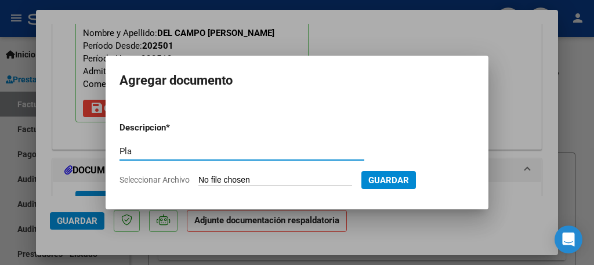
type input "Planilla de asistencia"
click at [226, 180] on input "Seleccionar Archivo" at bounding box center [276, 180] width 154 height 11
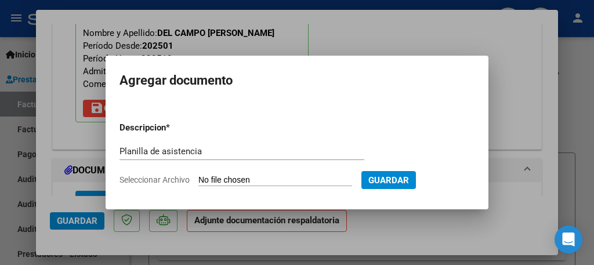
type input "C:\fakepath\Planilla Del Campo ag psp.pdf"
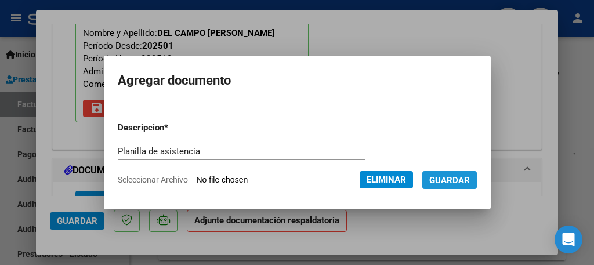
click at [462, 187] on button "Guardar" at bounding box center [450, 180] width 55 height 18
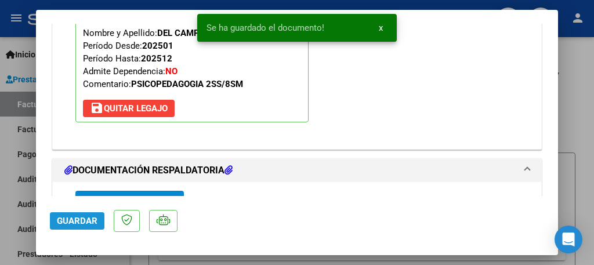
click at [78, 220] on span "Guardar" at bounding box center [77, 221] width 41 height 10
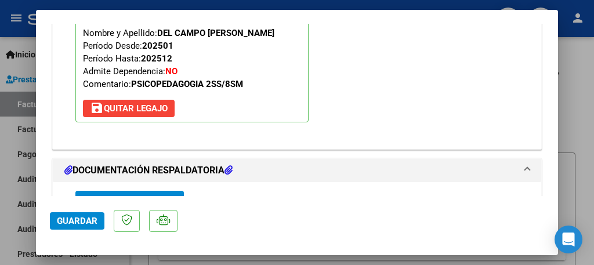
click at [78, 220] on span "Guardar" at bounding box center [77, 221] width 41 height 10
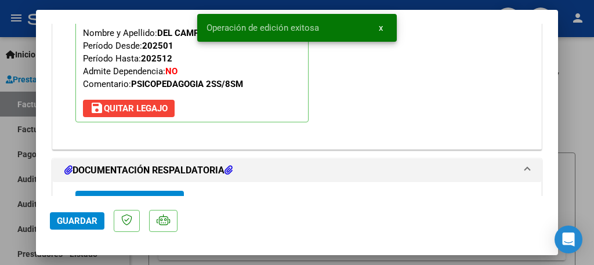
click at [5, 178] on div at bounding box center [297, 132] width 594 height 265
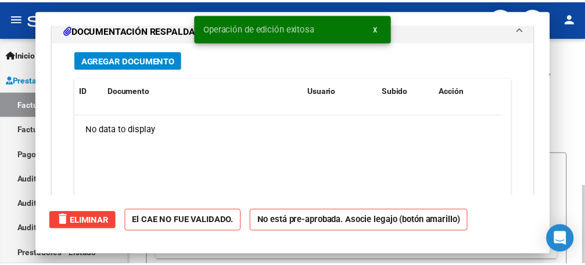
scroll to position [0, 0]
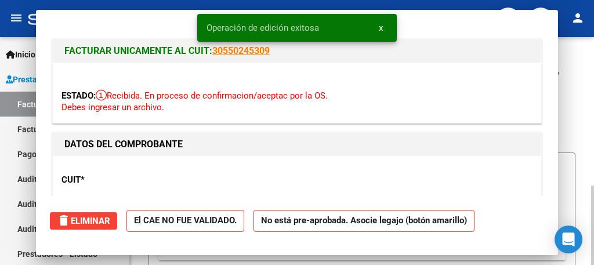
click at [578, 13] on mat-icon "person" at bounding box center [578, 18] width 14 height 14
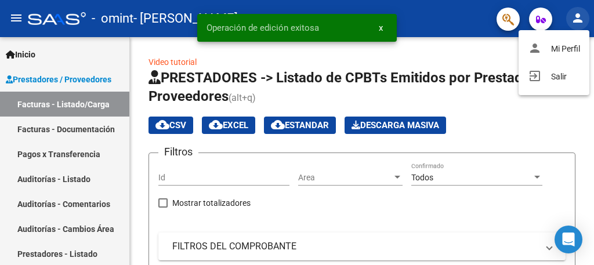
click at [561, 78] on div "person Mi Perfil exit_to_app Salir" at bounding box center [554, 62] width 71 height 65
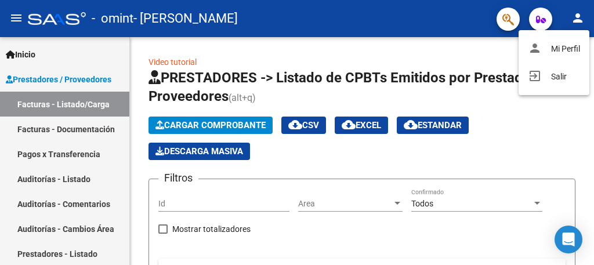
click at [561, 78] on button "exit_to_app Salir" at bounding box center [554, 77] width 71 height 28
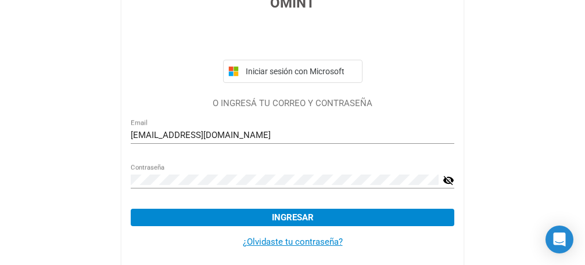
scroll to position [109, 0]
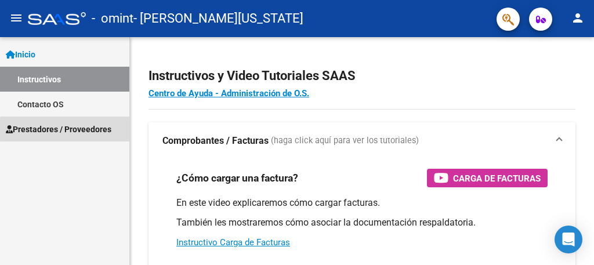
click at [100, 129] on span "Prestadores / Proveedores" at bounding box center [59, 129] width 106 height 13
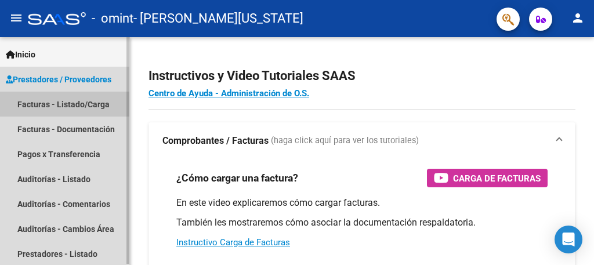
click at [93, 105] on link "Facturas - Listado/Carga" at bounding box center [64, 104] width 129 height 25
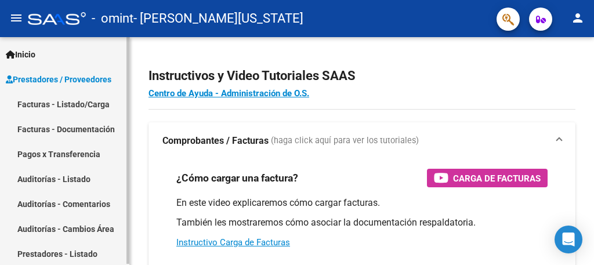
click at [93, 105] on link "Facturas - Listado/Carga" at bounding box center [64, 104] width 129 height 25
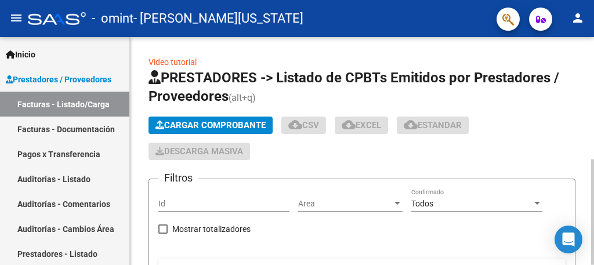
click at [249, 122] on span "Cargar Comprobante" at bounding box center [211, 125] width 110 height 10
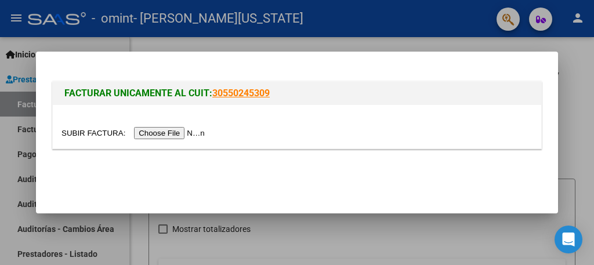
click at [185, 129] on input "file" at bounding box center [135, 133] width 147 height 12
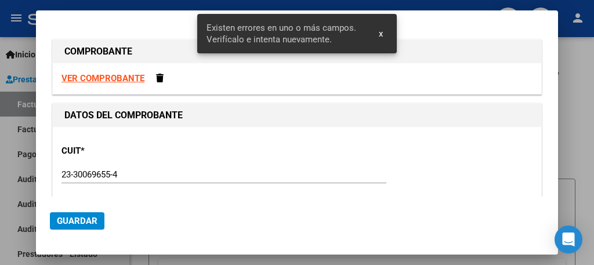
scroll to position [254, 0]
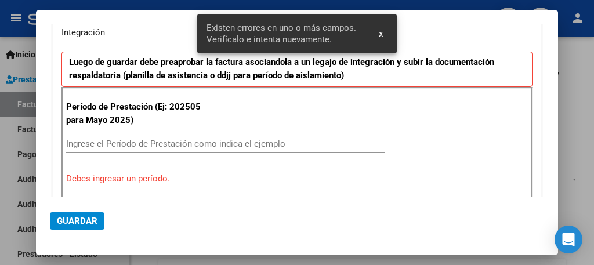
click at [236, 140] on input "Ingrese el Período de Prestación como indica el ejemplo" at bounding box center [225, 144] width 319 height 10
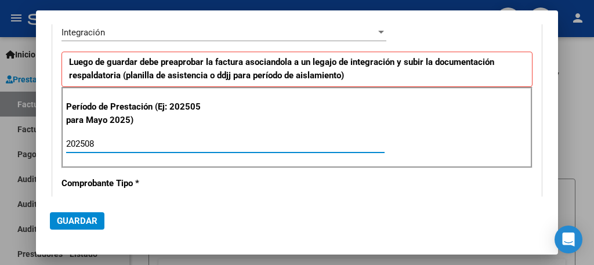
type input "202508"
click at [91, 219] on span "Guardar" at bounding box center [77, 221] width 41 height 10
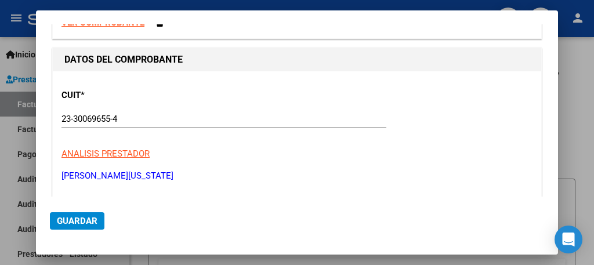
scroll to position [0, 0]
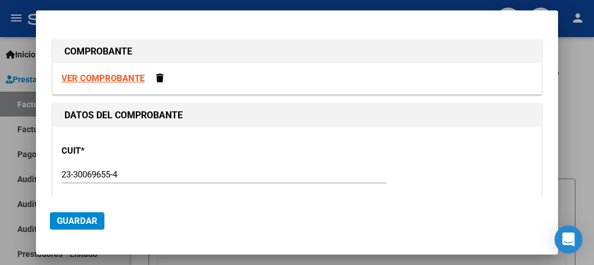
click at [123, 75] on strong "VER COMPROBANTE" at bounding box center [103, 78] width 83 height 10
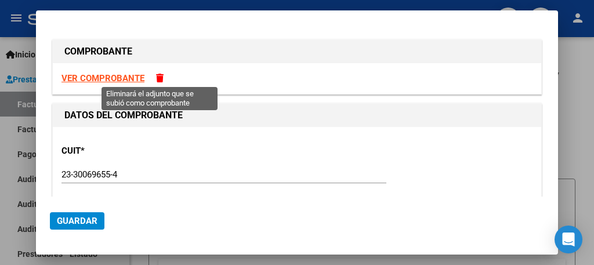
click at [157, 78] on span at bounding box center [160, 78] width 8 height 9
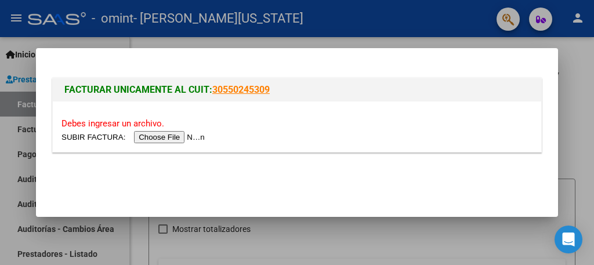
click at [186, 134] on input "file" at bounding box center [135, 137] width 147 height 12
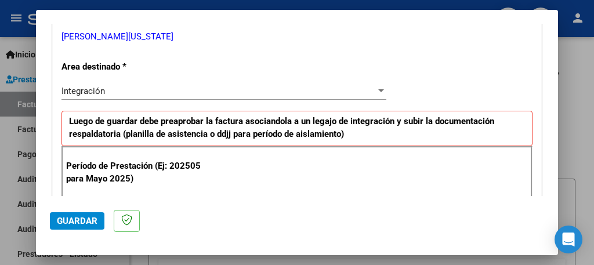
scroll to position [302, 0]
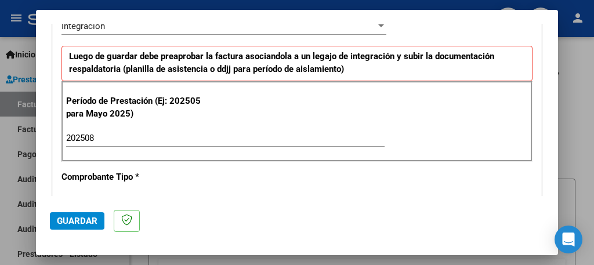
click at [279, 142] on input "202508" at bounding box center [225, 138] width 319 height 10
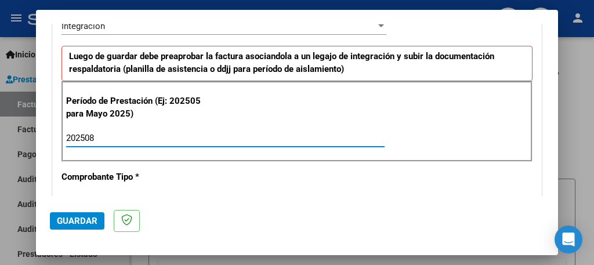
click at [279, 142] on input "202508" at bounding box center [225, 138] width 319 height 10
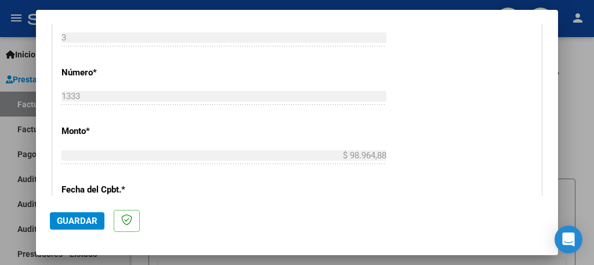
scroll to position [534, 0]
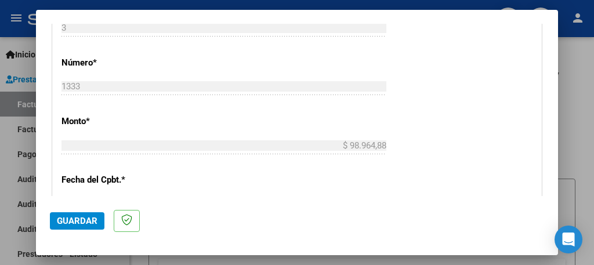
click at [82, 219] on span "Guardar" at bounding box center [77, 221] width 41 height 10
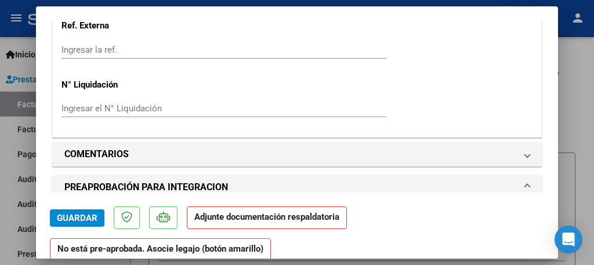
scroll to position [929, 0]
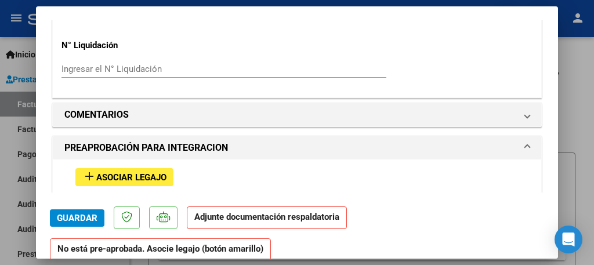
click at [139, 172] on span "Asociar Legajo" at bounding box center [131, 177] width 70 height 10
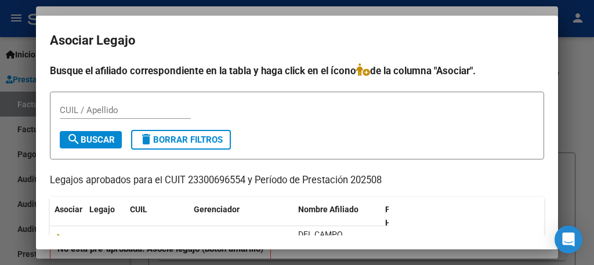
scroll to position [46, 0]
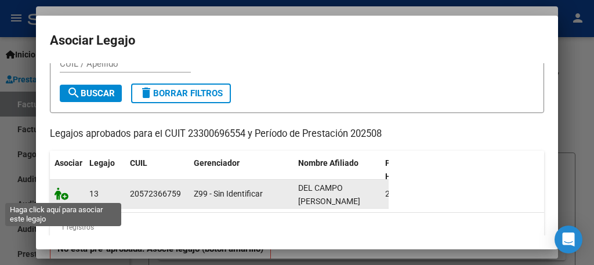
click at [63, 196] on icon at bounding box center [62, 193] width 14 height 13
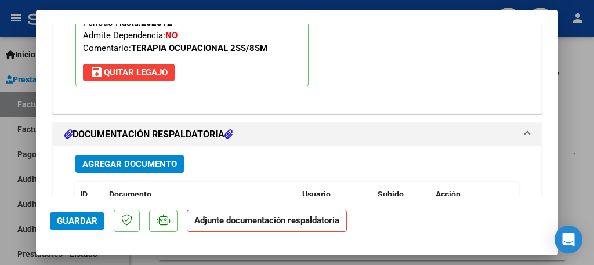
scroll to position [1215, 0]
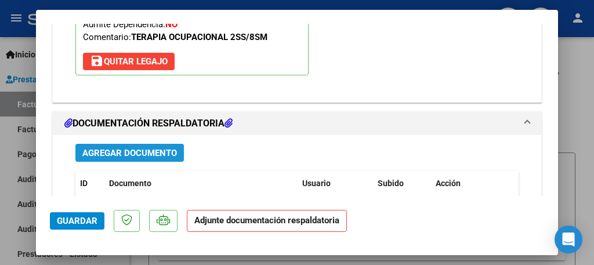
click at [139, 148] on span "Agregar Documento" at bounding box center [129, 153] width 95 height 10
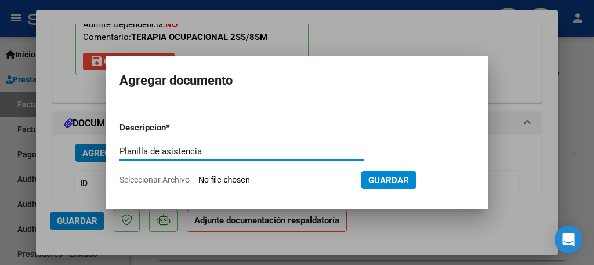
type input "Planilla de asistencia"
click at [235, 179] on input "Seleccionar Archivo" at bounding box center [276, 180] width 154 height 11
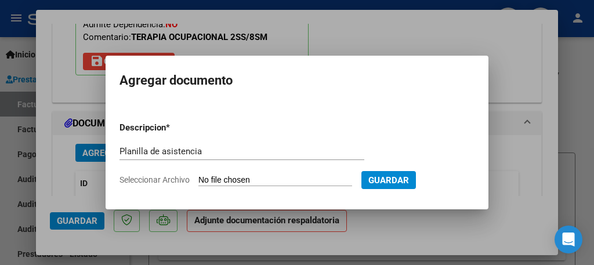
type input "C:\fakepath\Planilla Del Campo ag to.pdf"
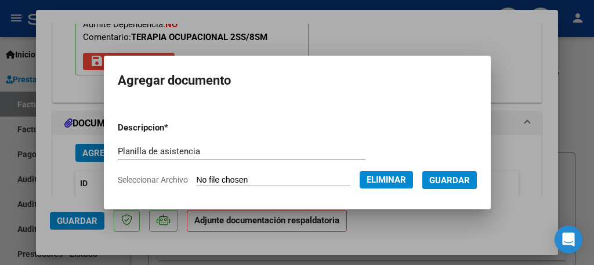
click at [445, 183] on span "Guardar" at bounding box center [450, 180] width 41 height 10
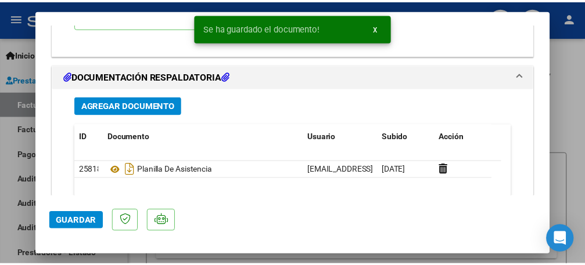
scroll to position [1308, 0]
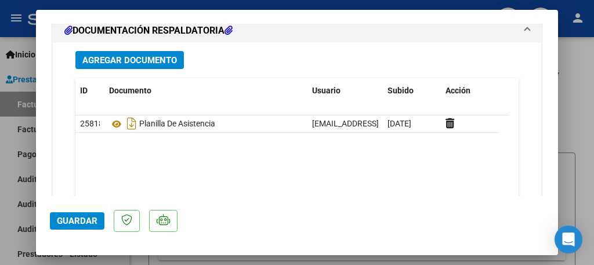
click at [79, 221] on span "Guardar" at bounding box center [77, 221] width 41 height 10
click at [9, 174] on div at bounding box center [297, 132] width 594 height 265
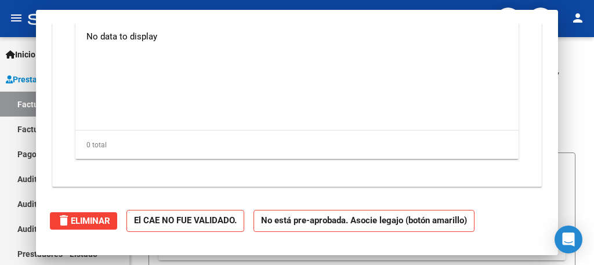
click at [579, 17] on mat-icon "person" at bounding box center [578, 18] width 14 height 14
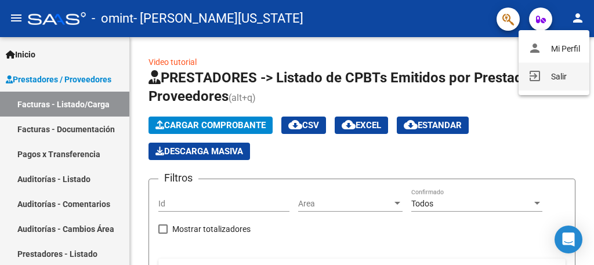
click at [560, 76] on button "exit_to_app Salir" at bounding box center [554, 77] width 71 height 28
